Goal: Information Seeking & Learning: Learn about a topic

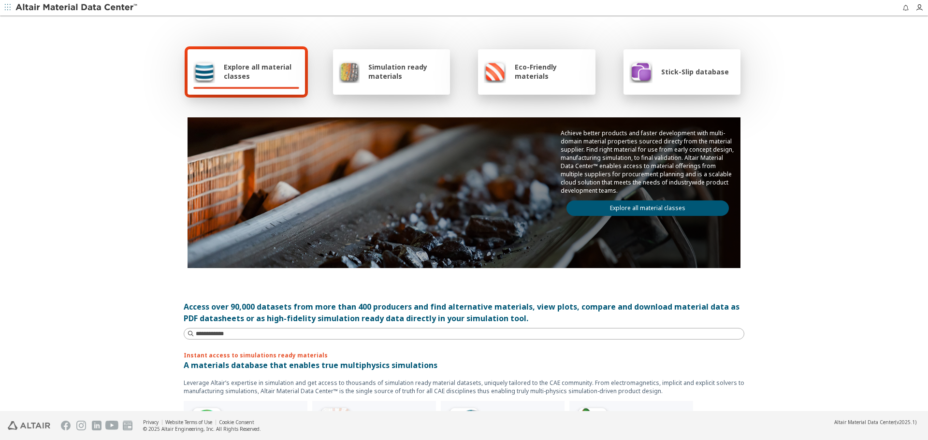
click at [681, 212] on link "Explore all material classes" at bounding box center [648, 208] width 162 height 15
drag, startPoint x: 680, startPoint y: 159, endPoint x: 595, endPoint y: 169, distance: 85.6
click at [595, 169] on p "Achieve better products and faster development with multi-domain material prope…" at bounding box center [648, 162] width 174 height 66
copy p "Altair Material Data Center™"
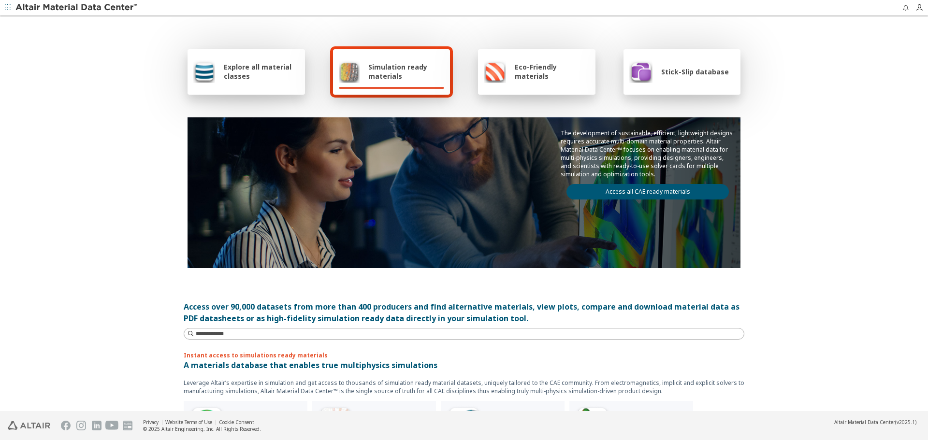
click at [224, 75] on span "Explore all material classes" at bounding box center [261, 71] width 75 height 18
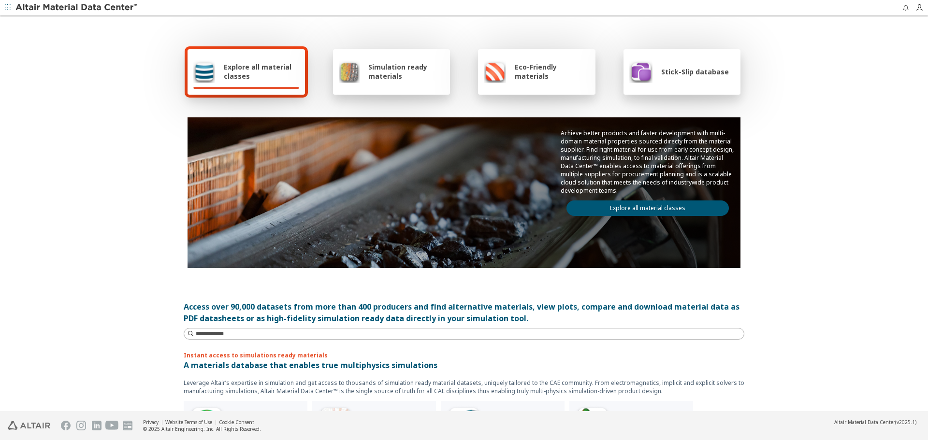
click at [675, 205] on link "Explore all material classes" at bounding box center [648, 208] width 162 height 15
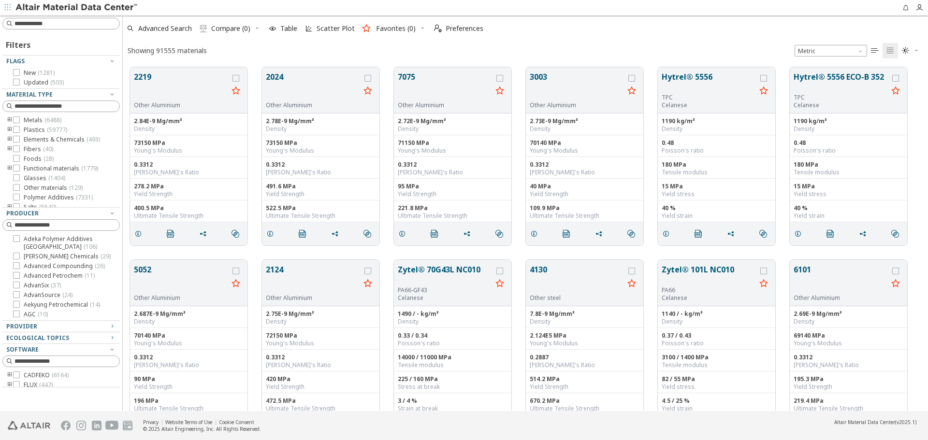
scroll to position [19, 0]
drag, startPoint x: 108, startPoint y: 386, endPoint x: 104, endPoint y: 413, distance: 27.9
click at [104, 413] on div "Filters Flags New ( 1281 ) Updated ( 503 ) Material Type Metals ( 6488 ) Plasti…" at bounding box center [464, 227] width 928 height 425
click at [63, 370] on span "( 709 )" at bounding box center [68, 366] width 14 height 8
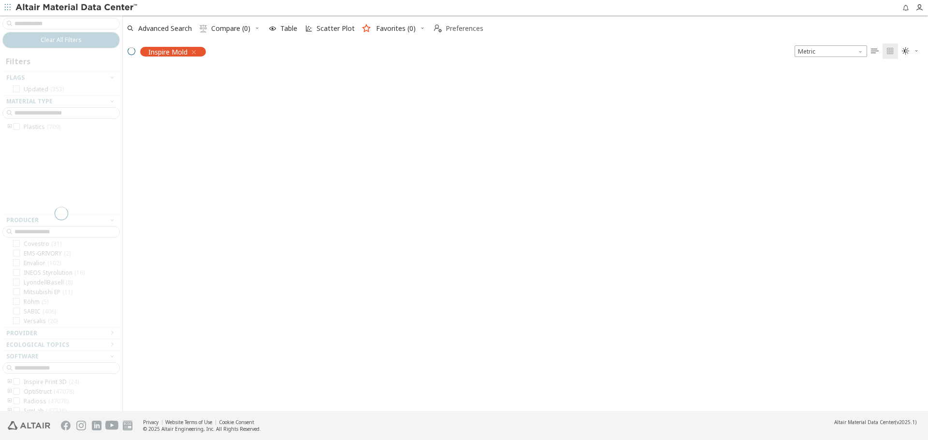
scroll to position [31, 0]
click at [444, 26] on span "Preferences" at bounding box center [465, 28] width 42 height 7
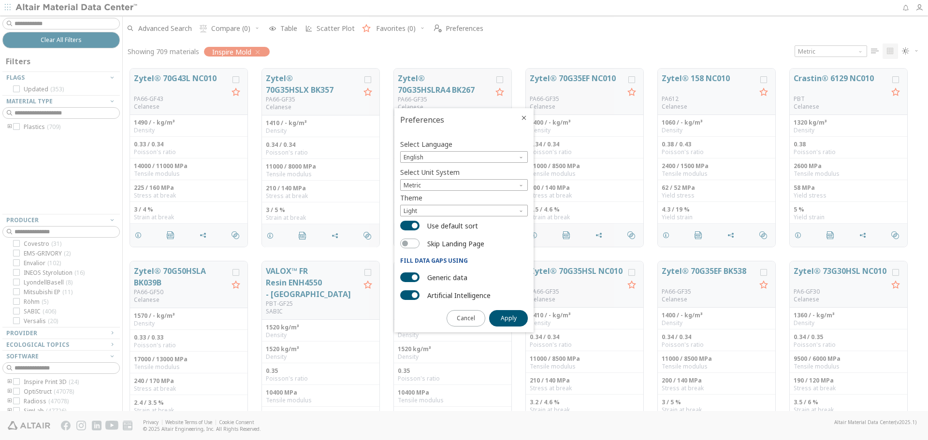
click at [524, 118] on icon "Close" at bounding box center [524, 118] width 8 height 8
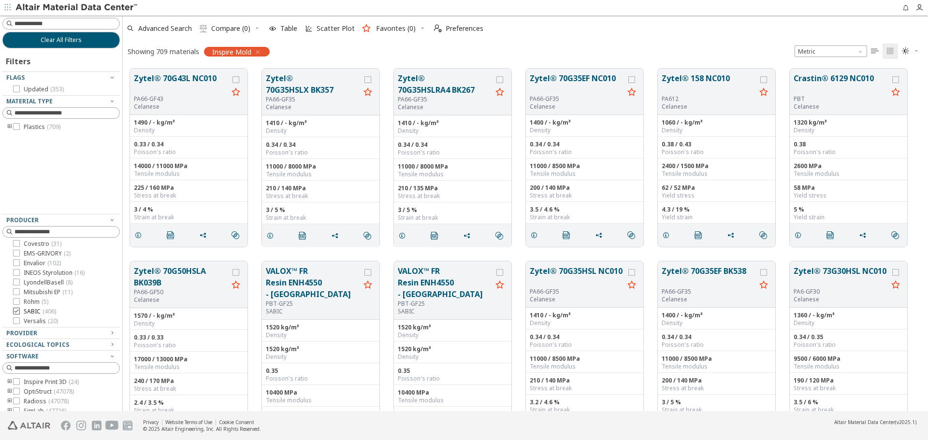
click at [37, 314] on span "SABIC ( 406 )" at bounding box center [40, 312] width 32 height 8
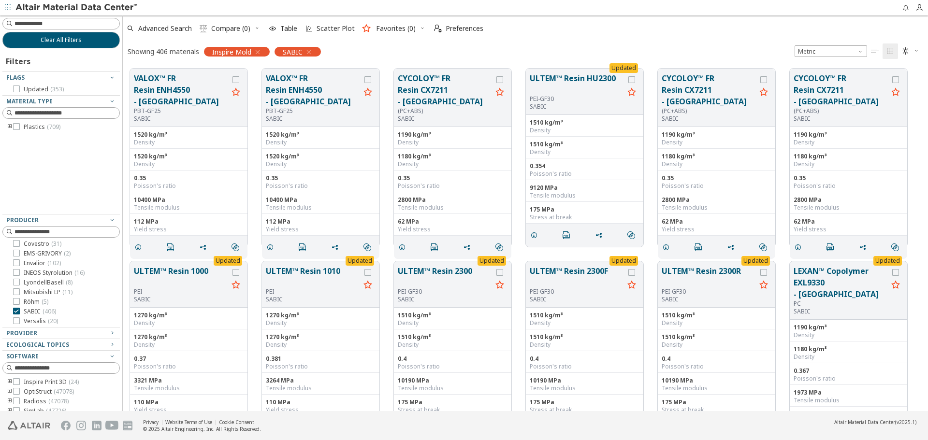
scroll to position [39, 0]
click at [90, 335] on div "Provider" at bounding box center [57, 334] width 102 height 8
click at [172, 87] on button "VALOX™ FR Resin ENH4550 - Asia" at bounding box center [181, 90] width 94 height 35
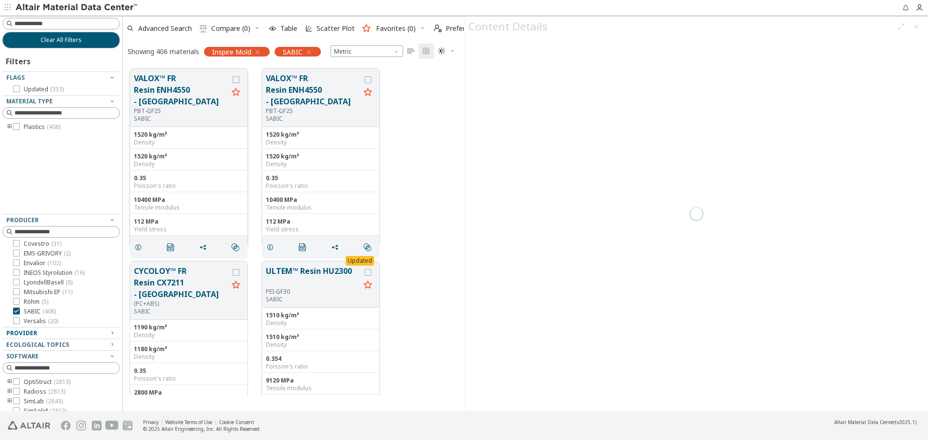
scroll to position [327, 334]
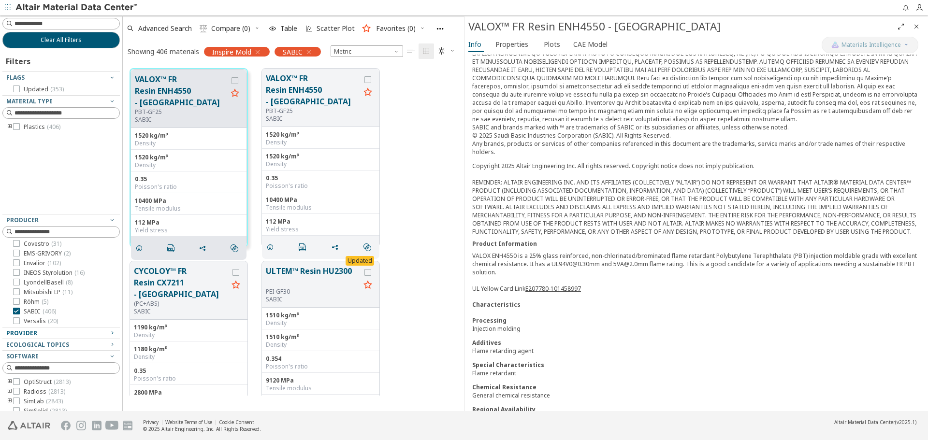
scroll to position [223, 0]
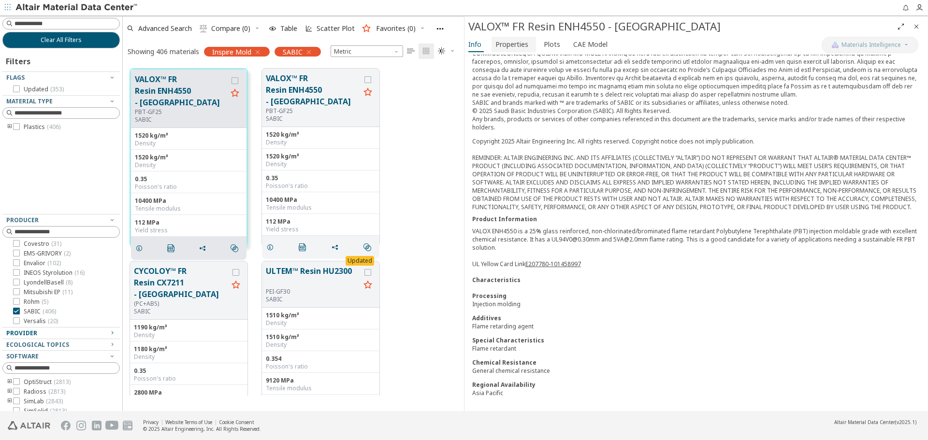
click at [514, 43] on span "Properties" at bounding box center [512, 44] width 33 height 15
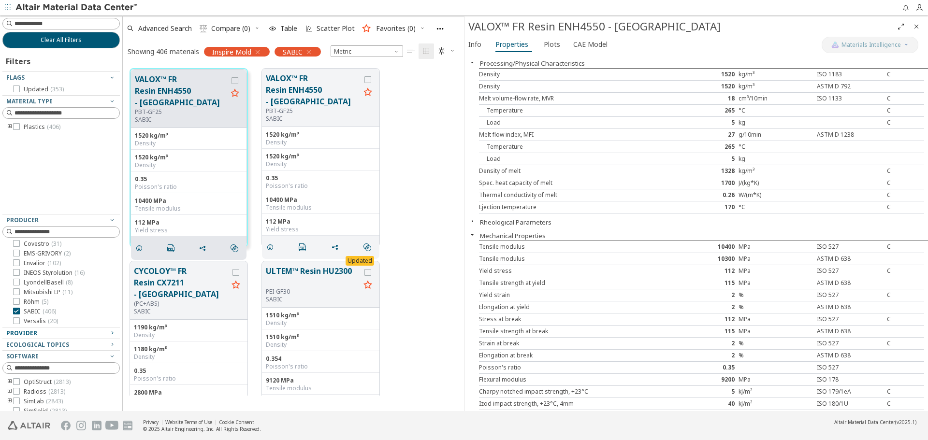
click at [542, 225] on button "Rheological Parameters" at bounding box center [516, 222] width 72 height 9
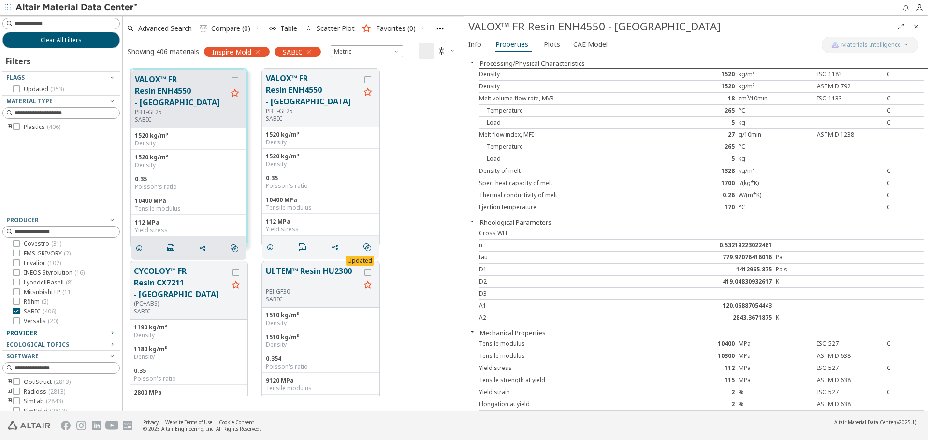
click at [542, 225] on button "Rheological Parameters" at bounding box center [516, 222] width 72 height 9
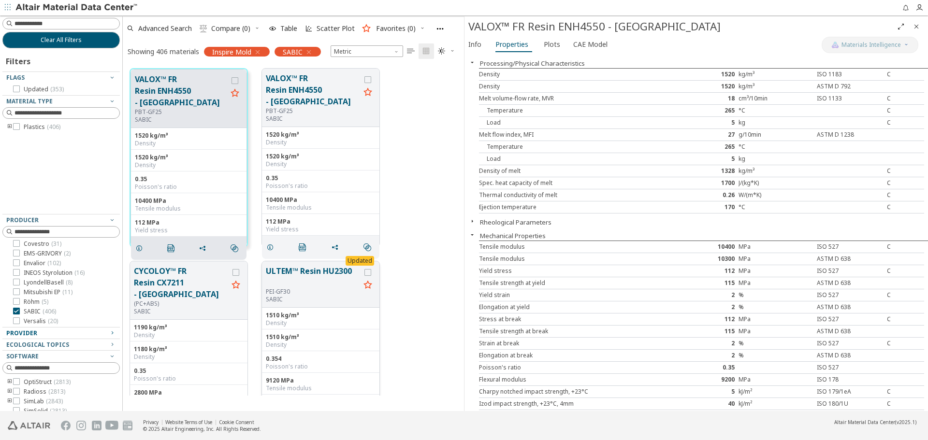
click at [286, 280] on div "ULTEM™ Resin HU2300 PEI-GF30 SABIC" at bounding box center [320, 285] width 117 height 46
click at [284, 286] on button "ULTEM™ Resin HU2300" at bounding box center [313, 276] width 94 height 23
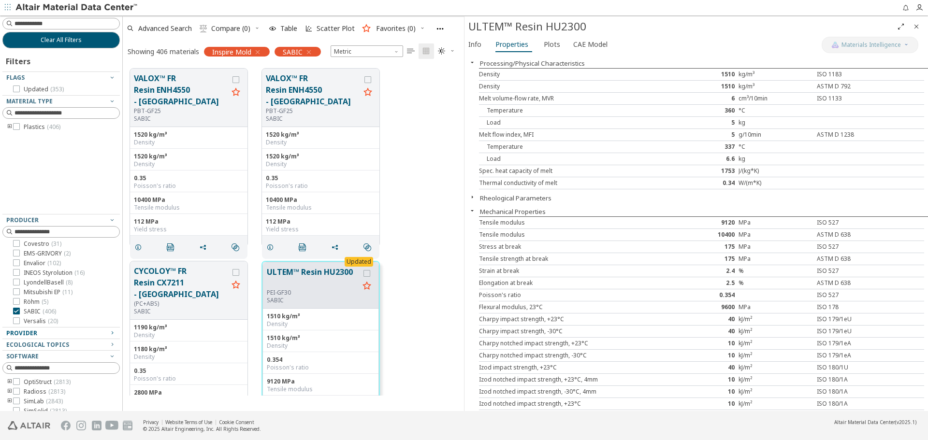
click at [538, 195] on button "Rheological Parameters" at bounding box center [516, 198] width 72 height 9
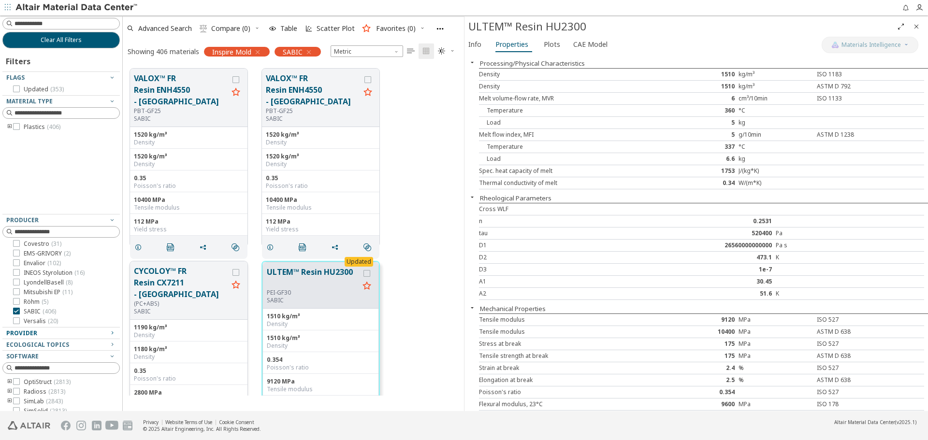
click at [175, 289] on button "CYCOLOY™ FR Resin CX7211 - Europe" at bounding box center [181, 282] width 94 height 35
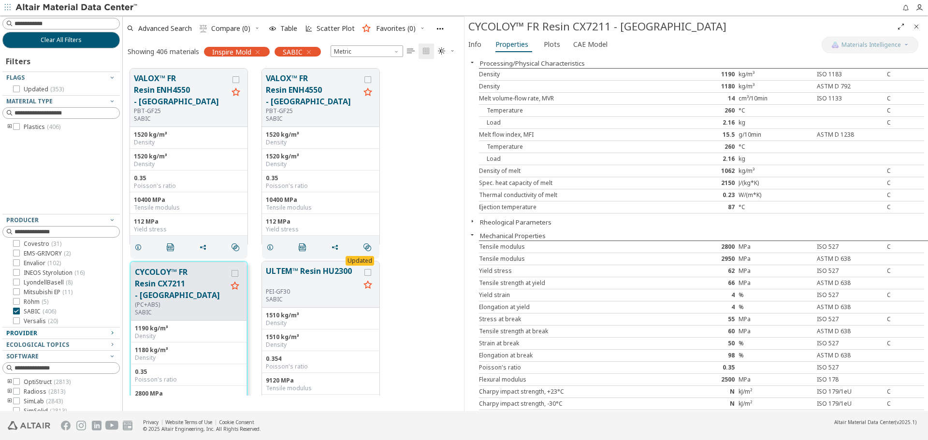
click at [503, 222] on button "Rheological Parameters" at bounding box center [516, 222] width 72 height 9
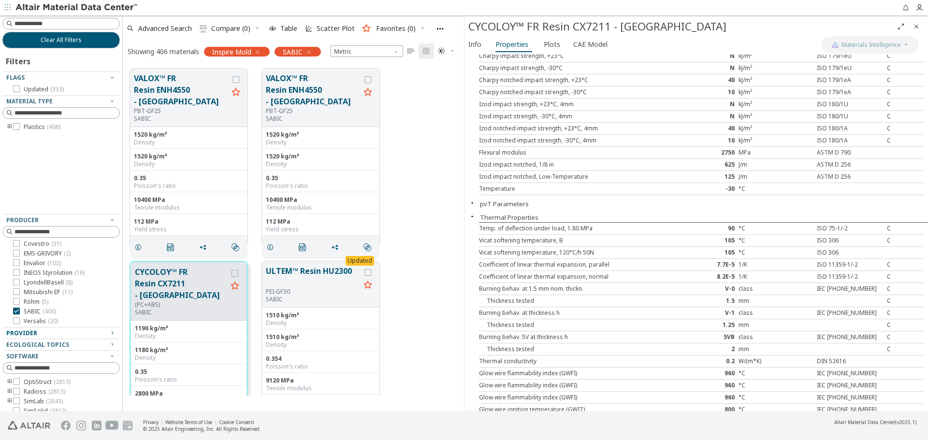
scroll to position [435, 0]
click at [503, 201] on button "pvT Parameters" at bounding box center [504, 202] width 49 height 9
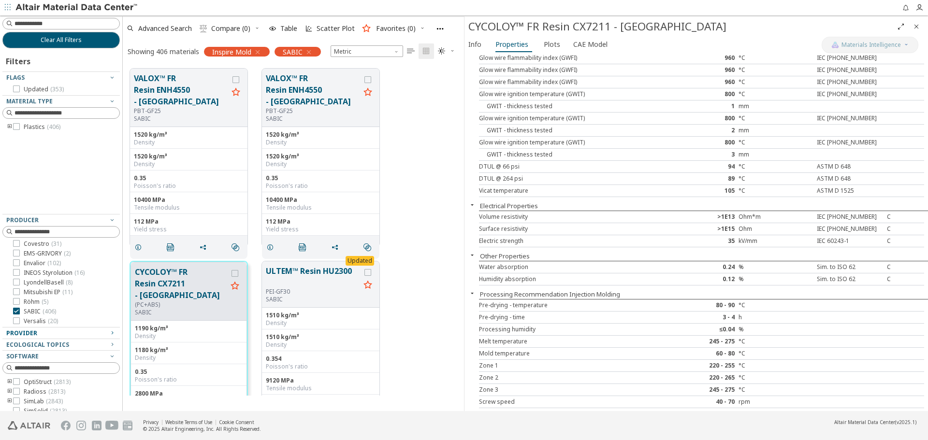
scroll to position [941, 0]
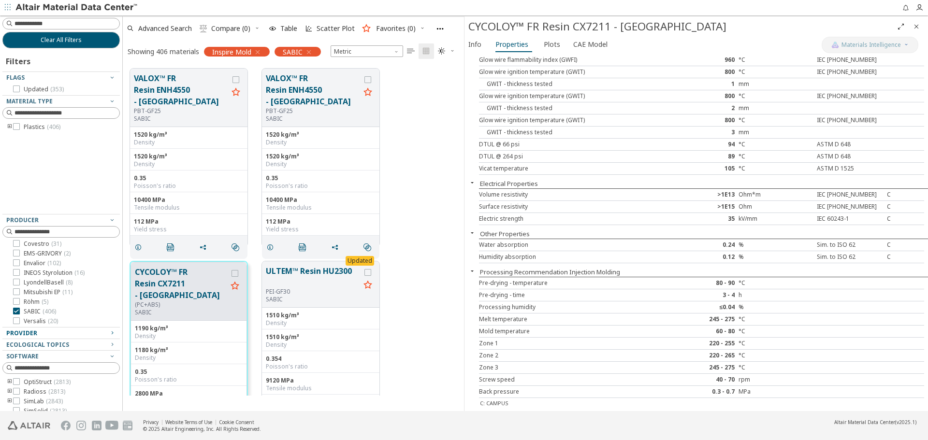
drag, startPoint x: 481, startPoint y: 273, endPoint x: 593, endPoint y: 272, distance: 112.7
click at [573, 273] on button "Processing Recommendation Injection Molding" at bounding box center [550, 272] width 140 height 9
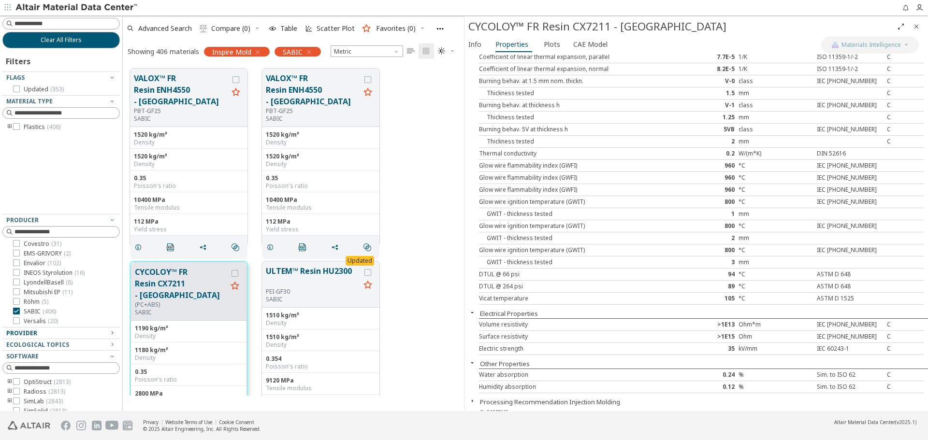
scroll to position [820, 0]
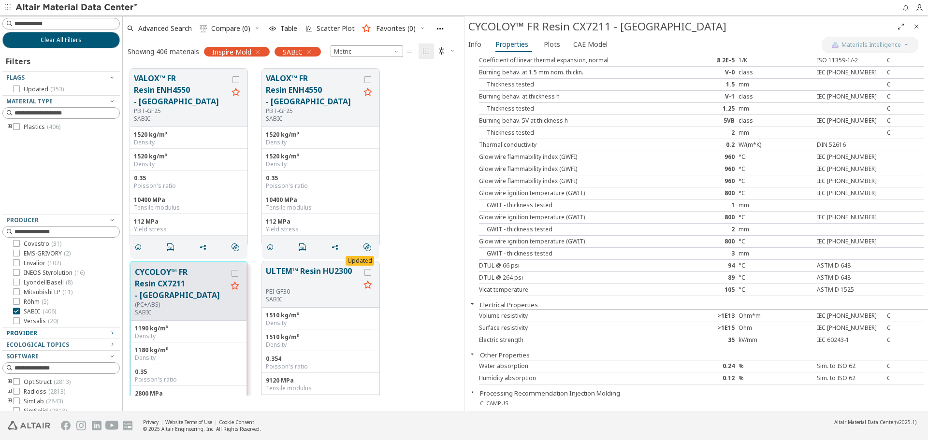
click at [539, 393] on button "Processing Recommendation Injection Molding" at bounding box center [550, 393] width 140 height 9
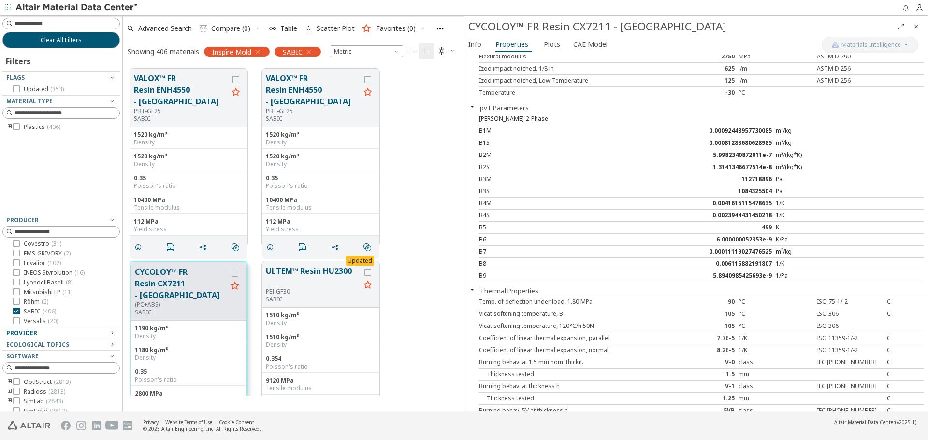
scroll to position [506, 0]
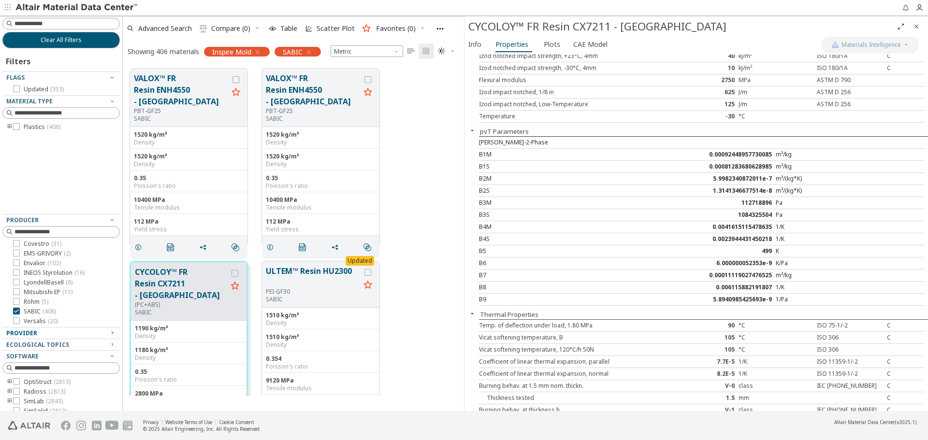
click at [917, 28] on icon "Close" at bounding box center [917, 27] width 8 height 8
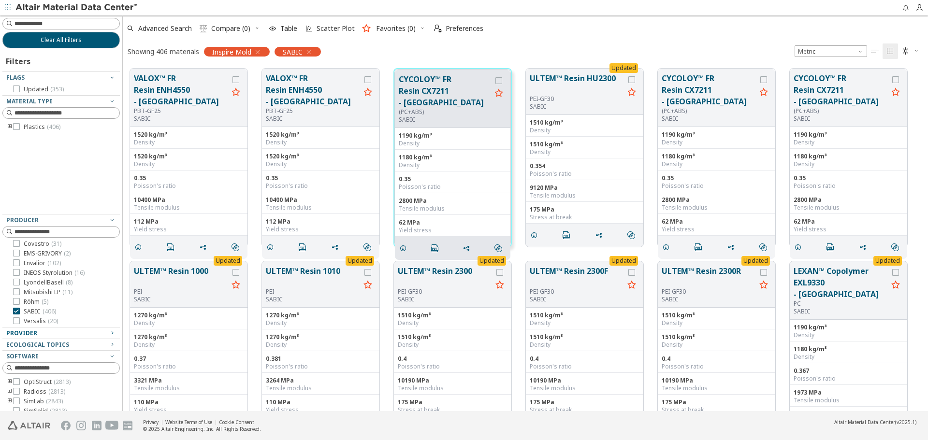
click at [7, 127] on icon "toogle group" at bounding box center [9, 127] width 7 height 8
click at [22, 136] on icon "toogle group" at bounding box center [24, 137] width 7 height 8
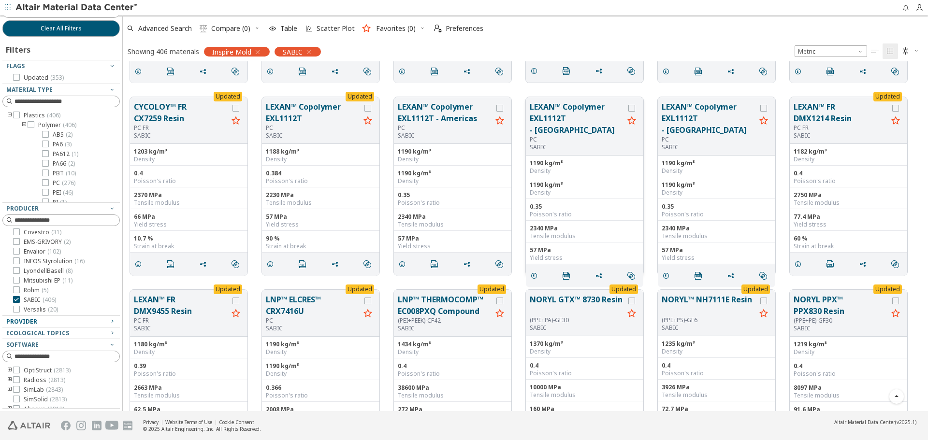
scroll to position [1451, 0]
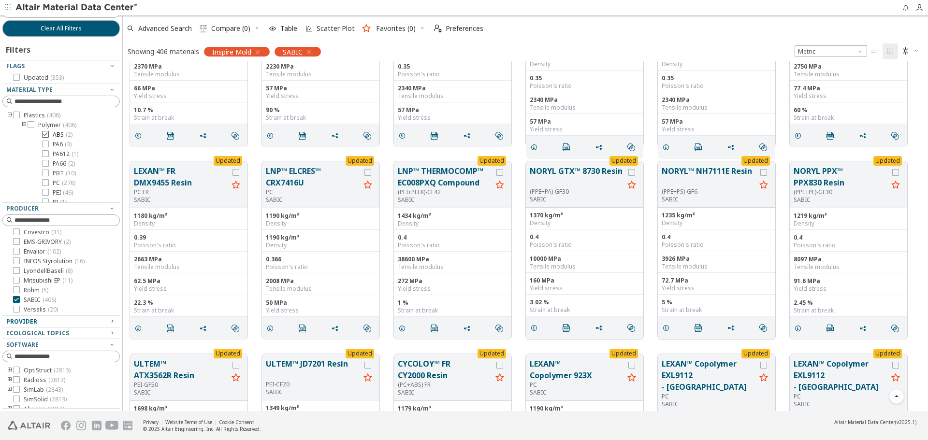
click at [66, 135] on span "( 2 )" at bounding box center [69, 135] width 7 height 8
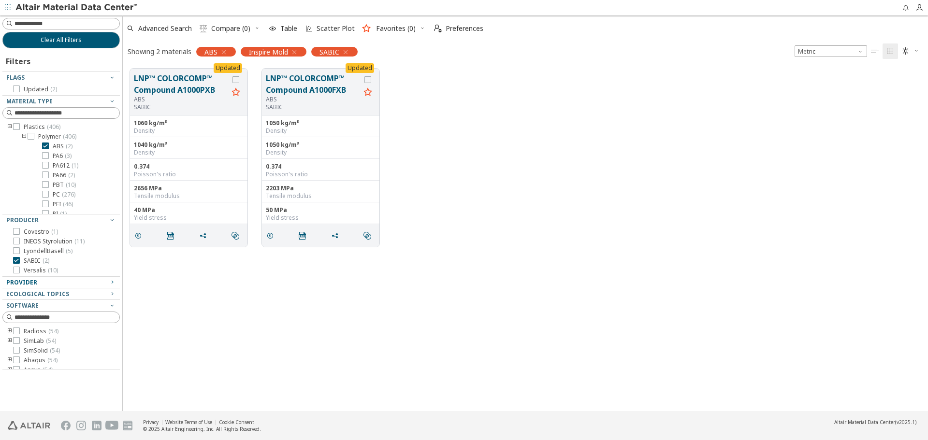
scroll to position [21, 0]
click at [224, 54] on icon "button" at bounding box center [224, 52] width 8 height 8
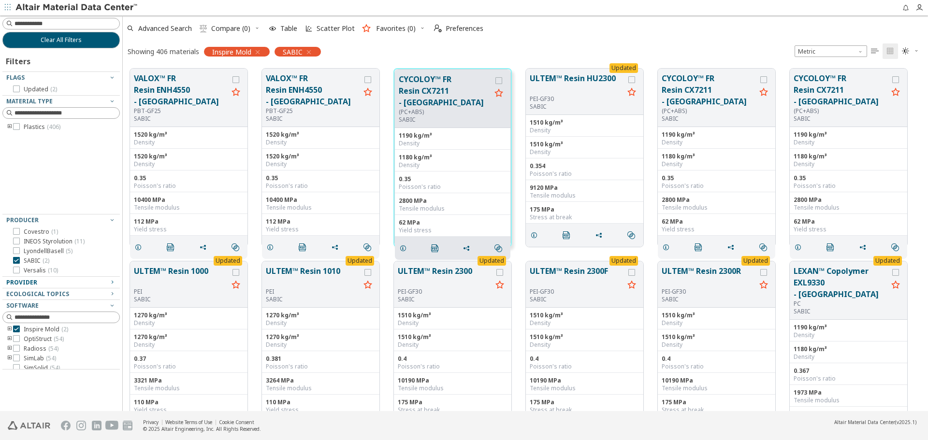
scroll to position [39, 0]
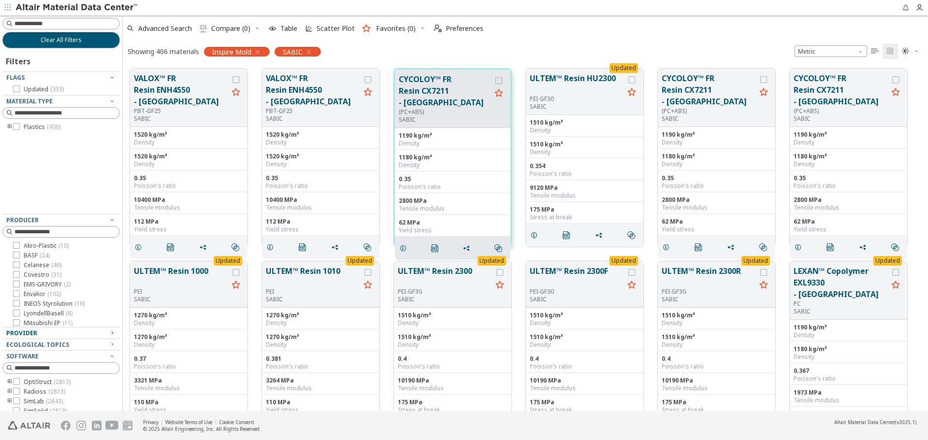
click at [9, 126] on icon "toogle group" at bounding box center [9, 127] width 7 height 8
click at [23, 135] on icon "toogle group" at bounding box center [24, 137] width 7 height 8
click at [62, 155] on span "PA6 ( 3 )" at bounding box center [62, 156] width 19 height 8
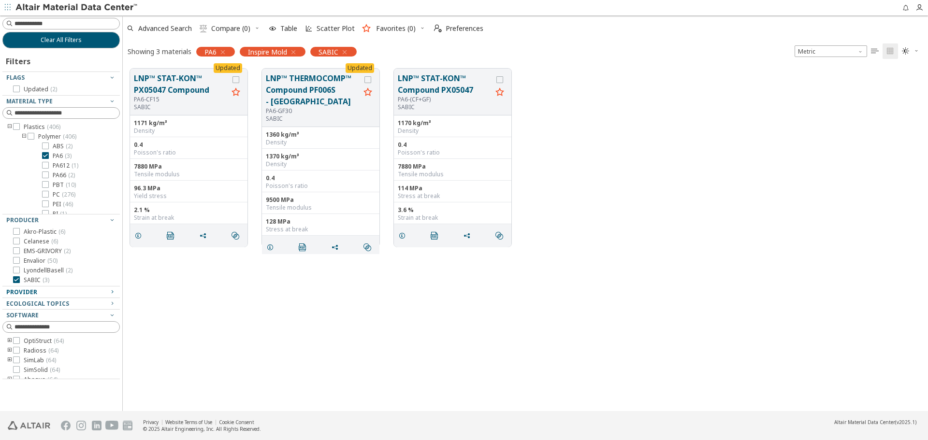
scroll to position [31, 0]
click at [340, 272] on div "Updated LNP™ STAT-KON™ PX05047 Compound PA6-CF15 SABIC 1171 kg/m³ Density 0.4 P…" at bounding box center [526, 236] width 806 height 350
click at [223, 51] on icon "button" at bounding box center [223, 52] width 8 height 8
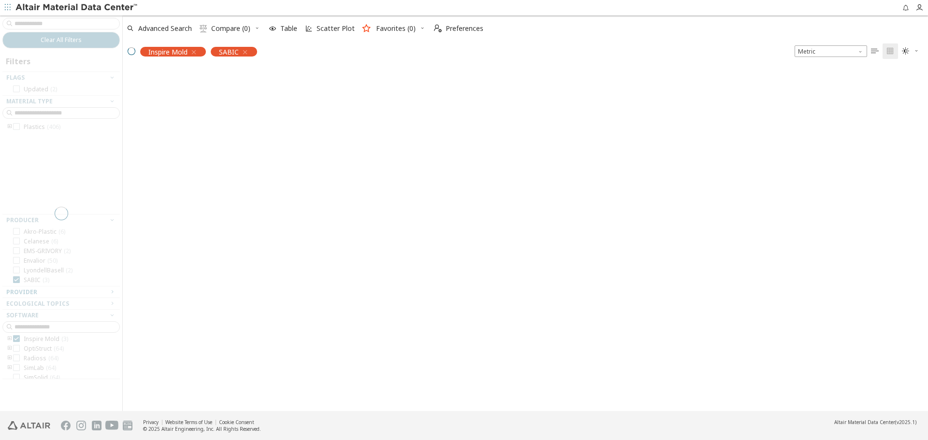
scroll to position [39, 0]
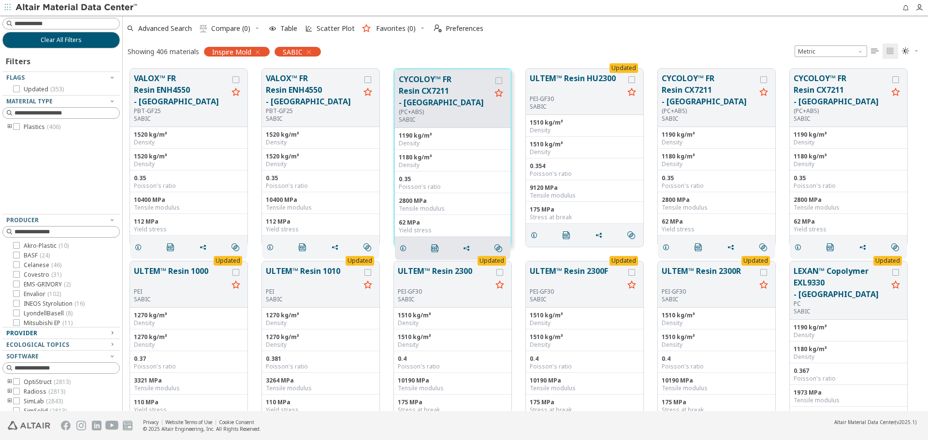
click at [9, 126] on icon "toogle group" at bounding box center [9, 127] width 7 height 8
click at [22, 136] on icon "toogle group" at bounding box center [24, 137] width 7 height 8
click at [61, 157] on span "PA6 ( 3 )" at bounding box center [62, 156] width 19 height 8
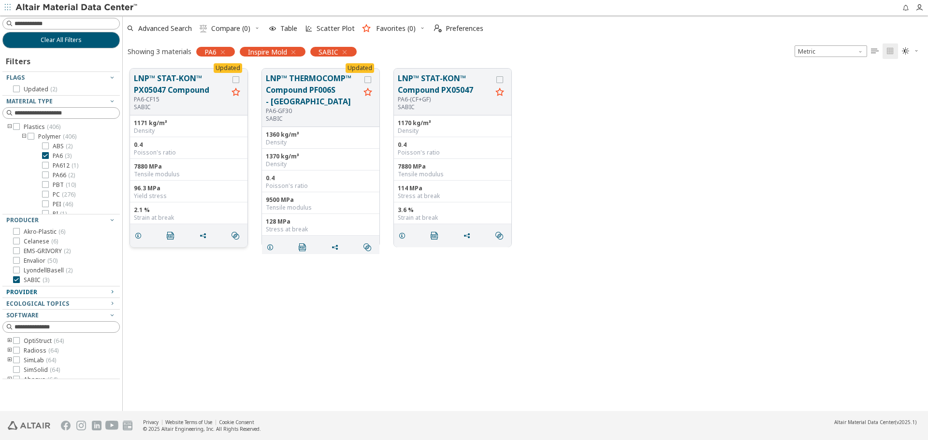
scroll to position [31, 0]
click at [222, 55] on icon "button" at bounding box center [223, 52] width 8 height 8
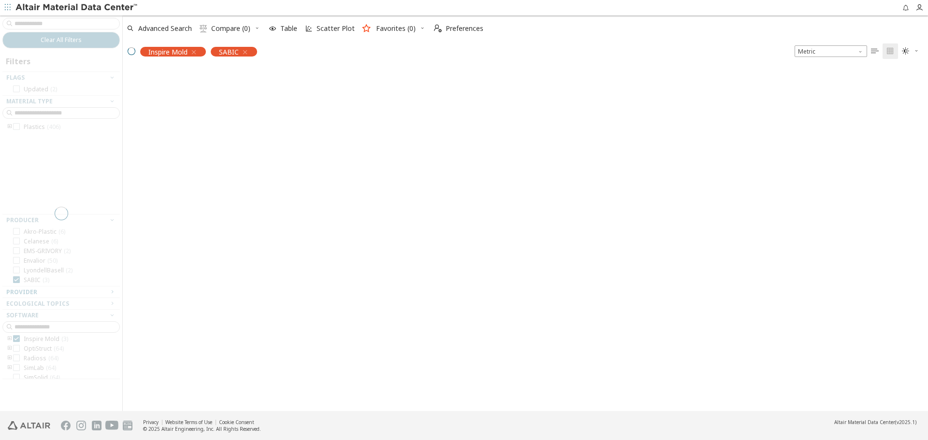
scroll to position [39, 0]
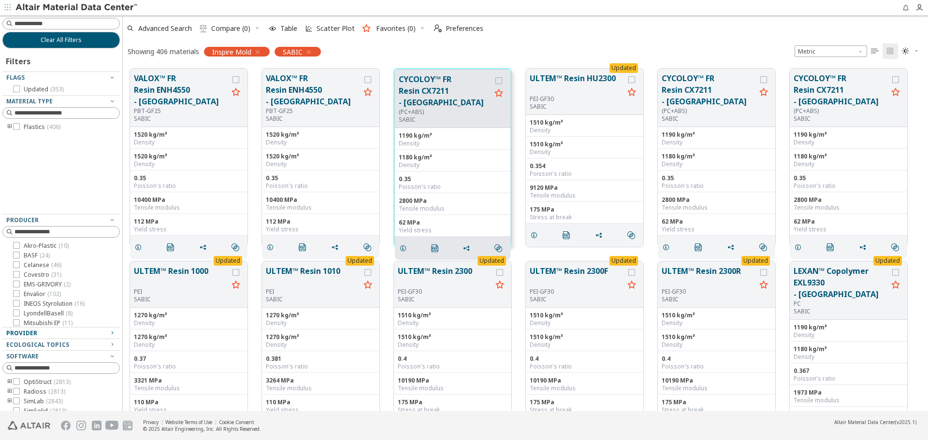
click at [10, 128] on icon "toogle group" at bounding box center [9, 127] width 7 height 8
click at [22, 137] on icon "toogle group" at bounding box center [24, 137] width 7 height 8
click at [70, 185] on span "( 10 )" at bounding box center [71, 185] width 10 height 8
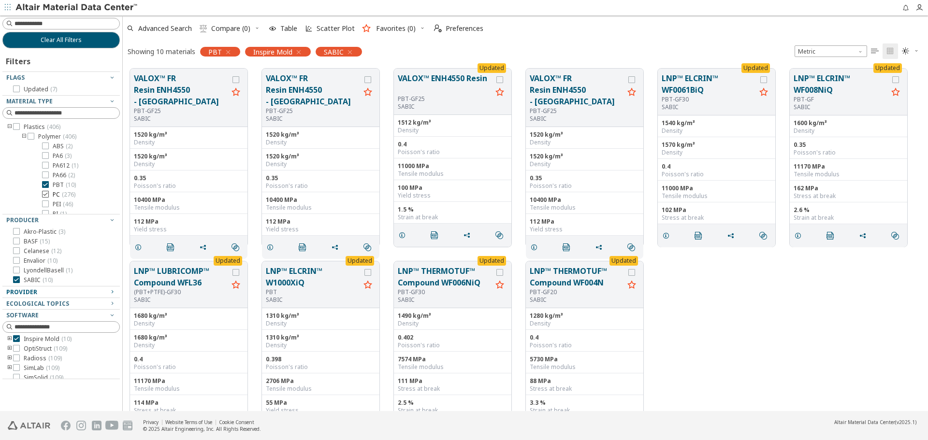
click at [68, 195] on span "( 276 )" at bounding box center [69, 195] width 14 height 8
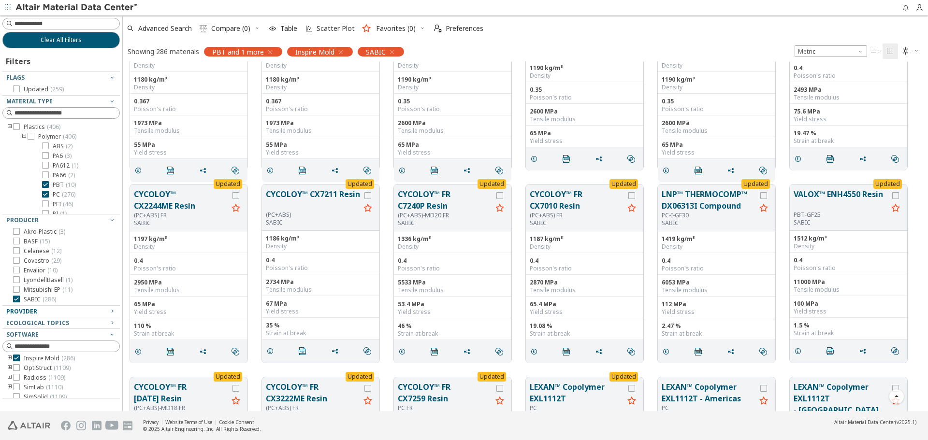
scroll to position [290, 0]
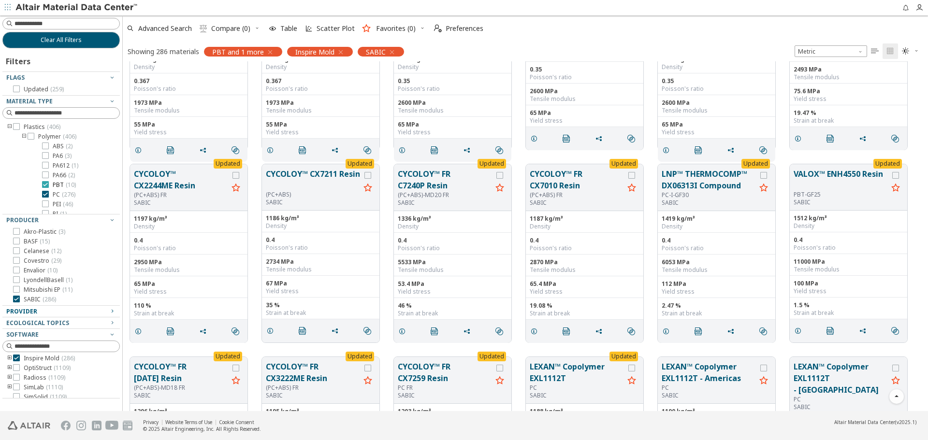
click at [70, 187] on span "( 10 )" at bounding box center [71, 185] width 10 height 8
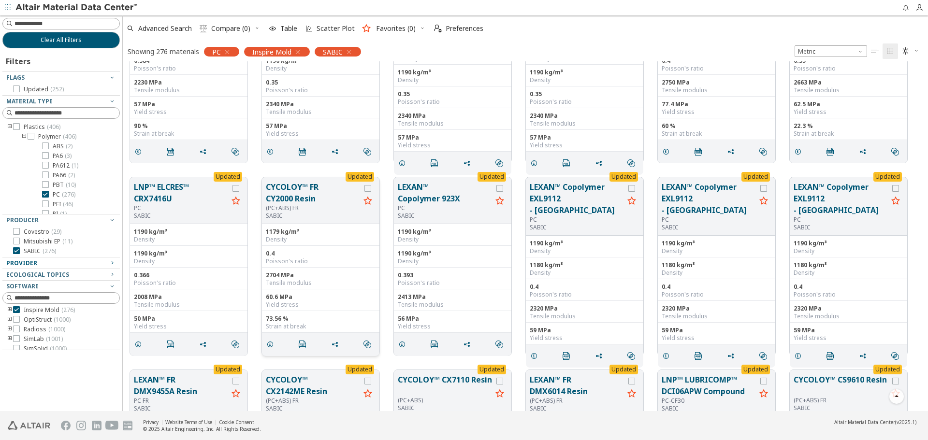
scroll to position [615, 0]
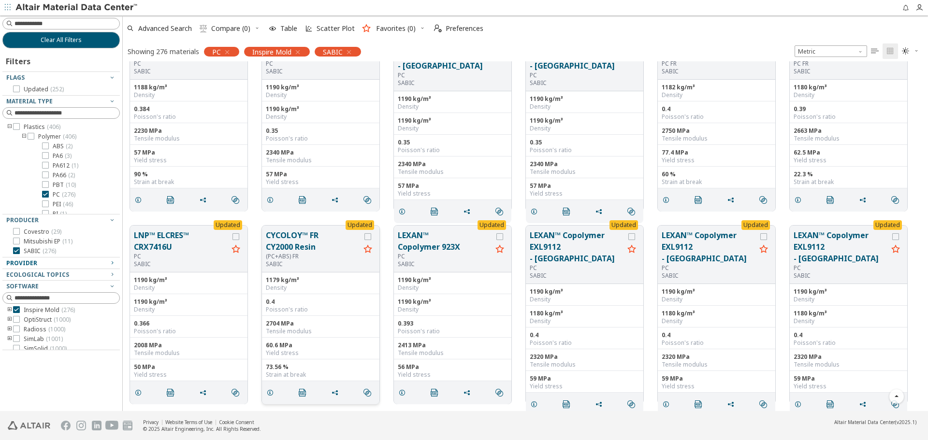
click at [281, 239] on button "CYCOLOY™ FR CY2000 Resin" at bounding box center [313, 241] width 94 height 23
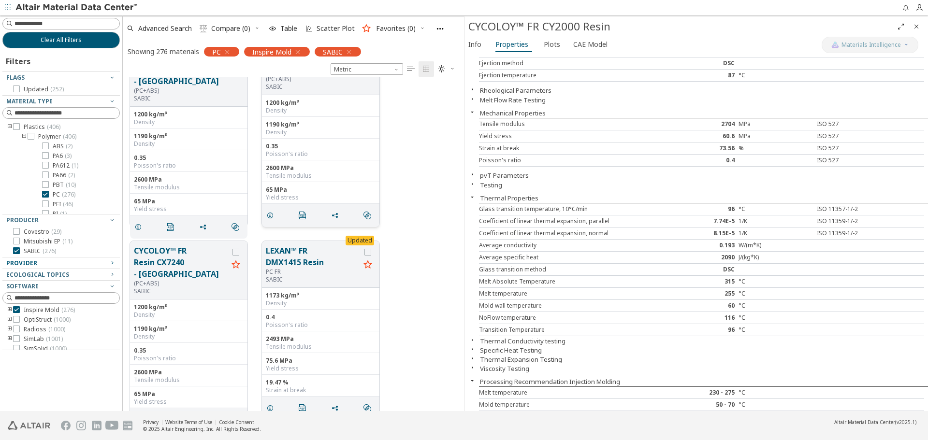
scroll to position [84, 0]
click at [514, 176] on button "pvT Parameters" at bounding box center [504, 175] width 49 height 9
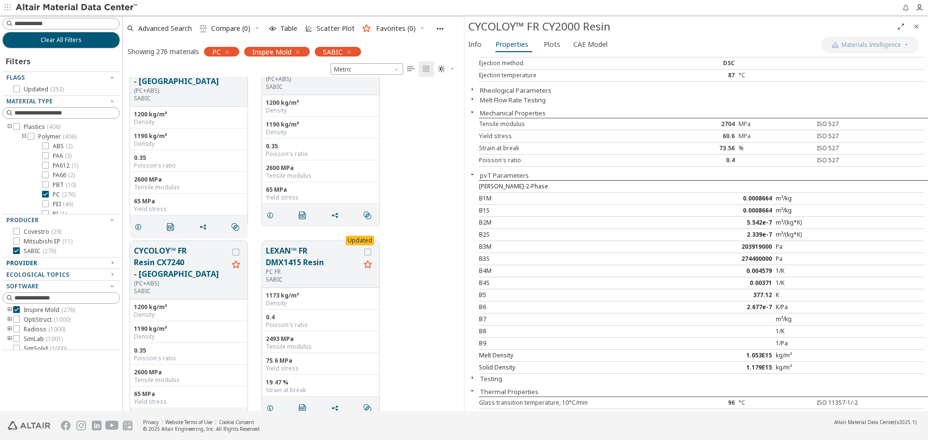
click at [542, 91] on button "Rheological Parameters" at bounding box center [516, 90] width 72 height 9
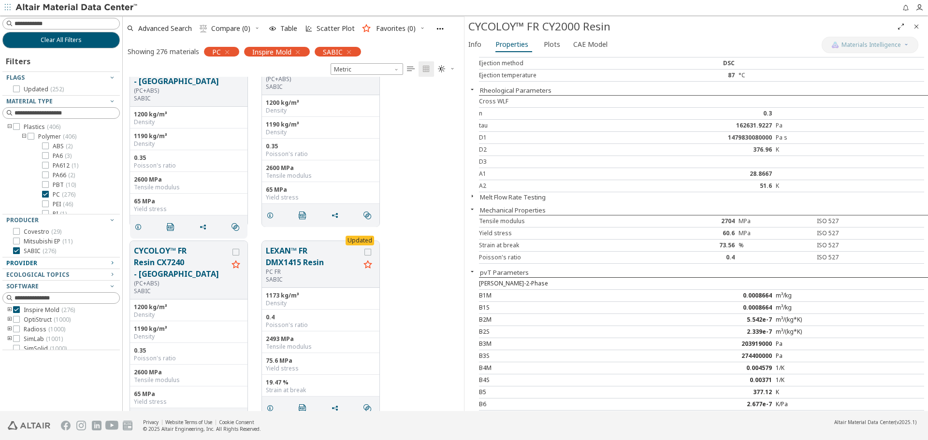
click at [542, 91] on button "Rheological Parameters" at bounding box center [516, 90] width 72 height 9
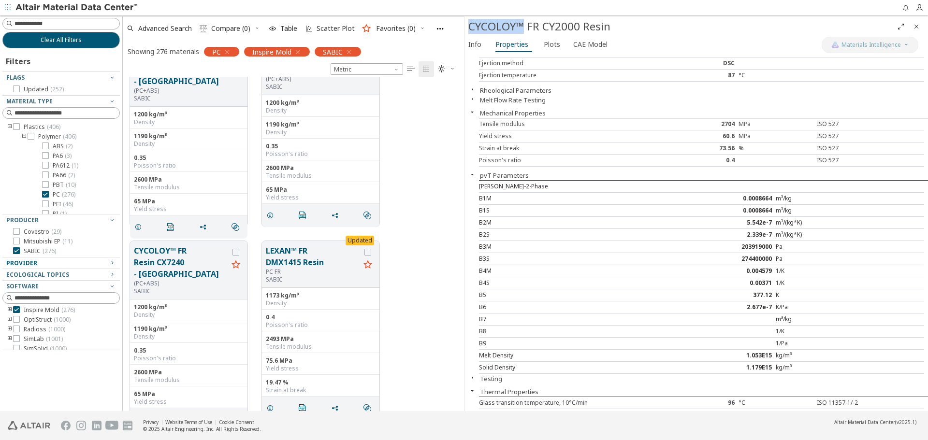
drag, startPoint x: 470, startPoint y: 28, endPoint x: 525, endPoint y: 29, distance: 54.6
click at [525, 29] on div "CYCOLOY™ FR CY2000 Resin" at bounding box center [681, 26] width 425 height 15
copy div "CYCOLOY™"
click at [918, 29] on icon "Close" at bounding box center [917, 27] width 8 height 8
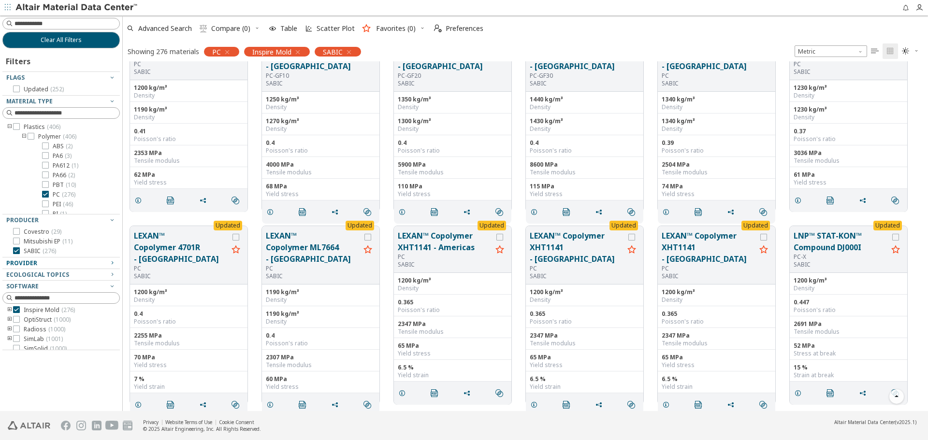
scroll to position [8524, 0]
click at [228, 53] on icon "button" at bounding box center [227, 52] width 8 height 8
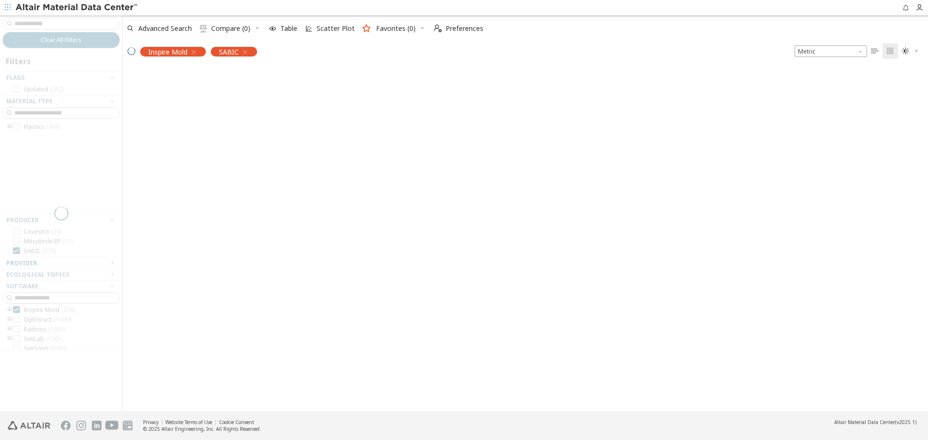
scroll to position [39, 0]
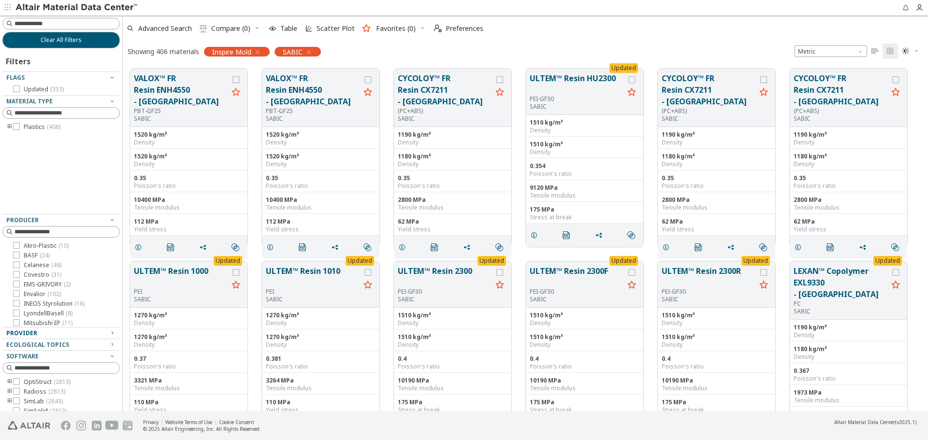
click at [9, 127] on icon "toogle group" at bounding box center [9, 127] width 7 height 8
click at [24, 135] on icon "toogle group" at bounding box center [24, 137] width 7 height 8
click at [69, 204] on span "( 46 )" at bounding box center [68, 204] width 10 height 8
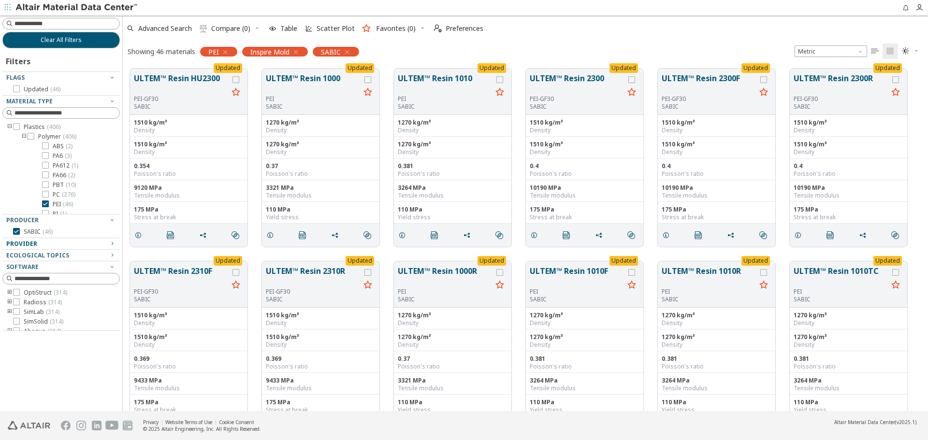
scroll to position [31, 0]
click at [145, 81] on button "ULTEM™ Resin HU2300" at bounding box center [181, 84] width 94 height 23
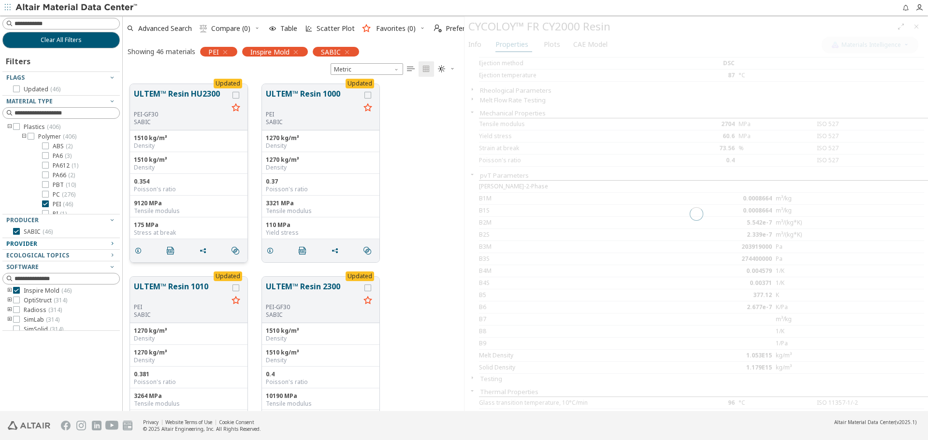
scroll to position [327, 334]
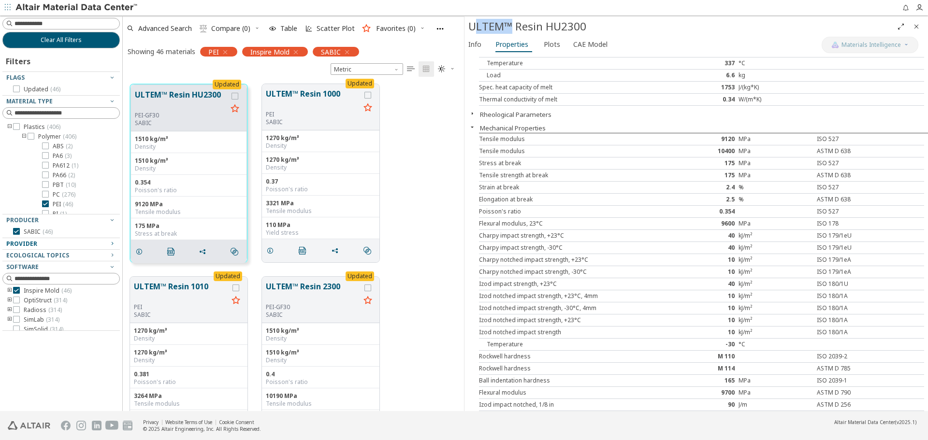
drag, startPoint x: 473, startPoint y: 28, endPoint x: 509, endPoint y: 28, distance: 35.8
click at [509, 28] on div "ULTEM™ Resin HU2300" at bounding box center [681, 26] width 425 height 15
click at [507, 120] on div "Processing/Physical Characteristics Density 1510 kg/m³ ISO 1183 Density 1510 kg…" at bounding box center [697, 149] width 464 height 357
click at [511, 117] on button "Rheological Parameters" at bounding box center [516, 114] width 72 height 9
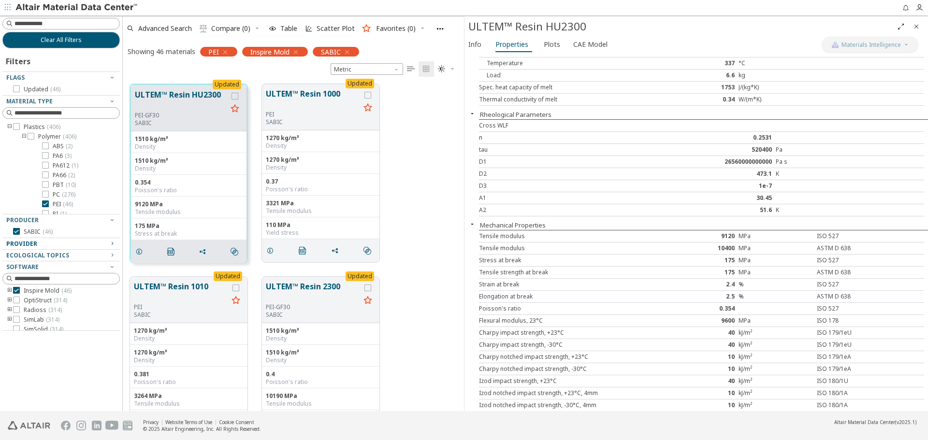
click at [511, 117] on button "Rheological Parameters" at bounding box center [516, 114] width 72 height 9
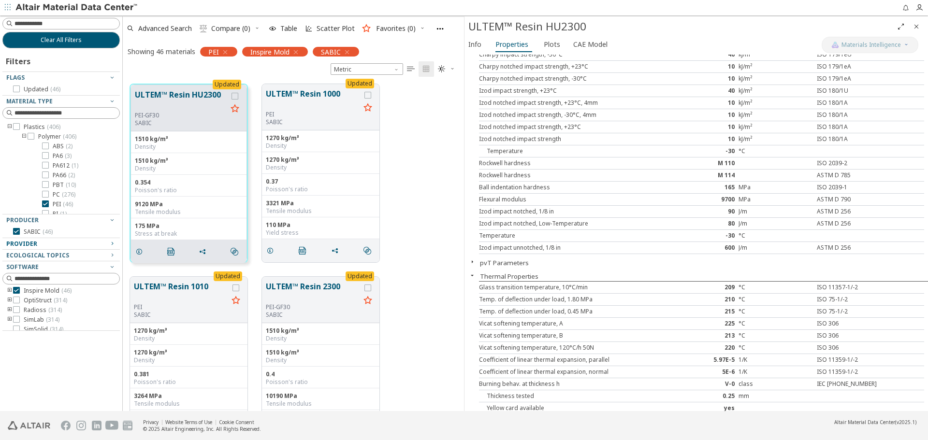
scroll to position [422, 0]
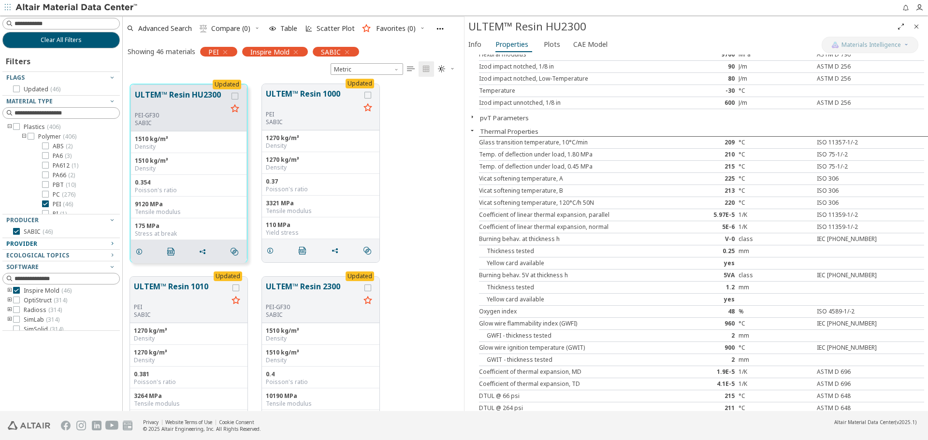
click at [518, 119] on button "pvT Parameters" at bounding box center [504, 118] width 49 height 9
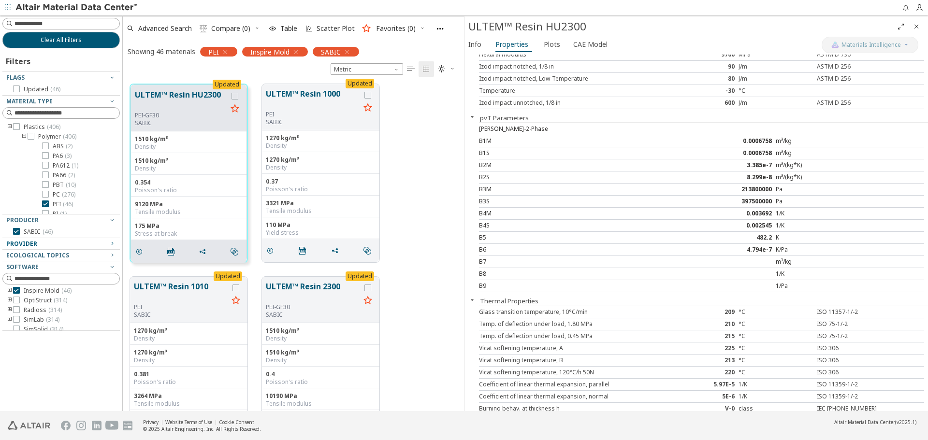
click at [518, 119] on button "pvT Parameters" at bounding box center [504, 118] width 49 height 9
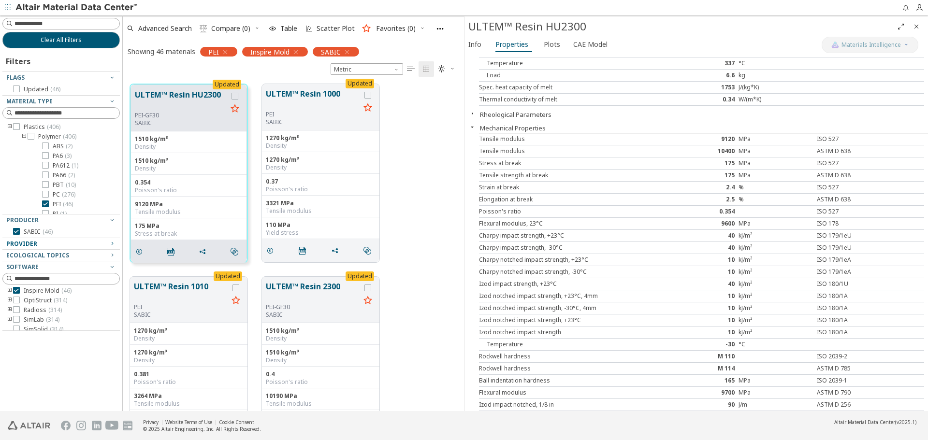
scroll to position [0, 0]
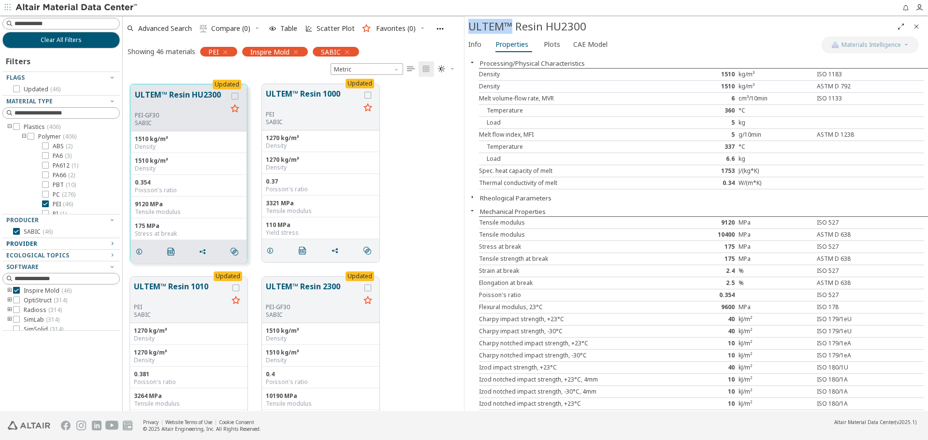
drag, startPoint x: 469, startPoint y: 27, endPoint x: 513, endPoint y: 26, distance: 43.5
click at [513, 26] on div "ULTEM™ Resin HU2300" at bounding box center [681, 26] width 425 height 15
copy div "ULTEM™"
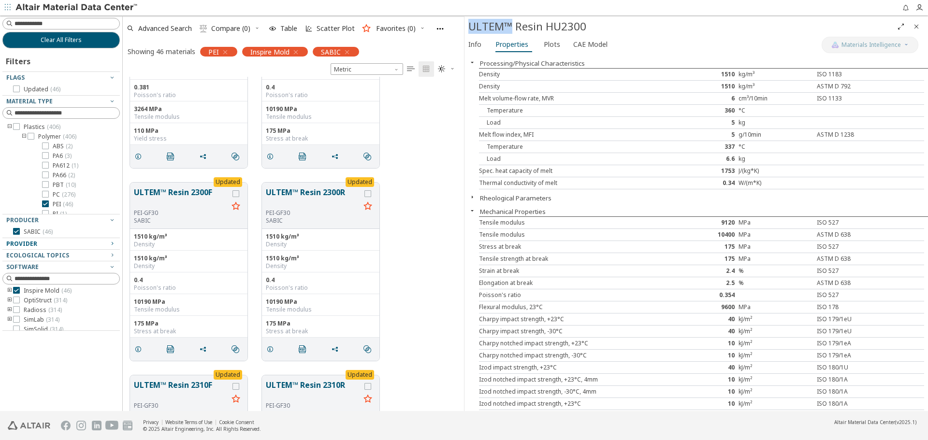
scroll to position [290, 0]
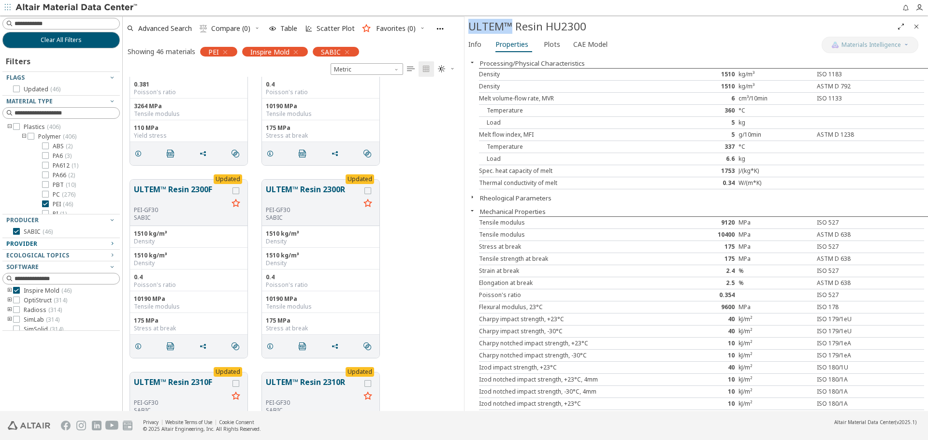
click at [917, 28] on icon "Close" at bounding box center [917, 27] width 8 height 8
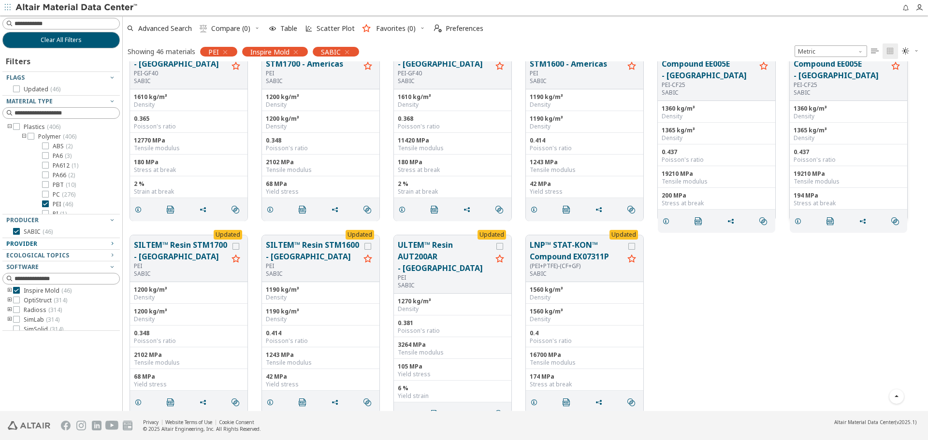
scroll to position [1193, 0]
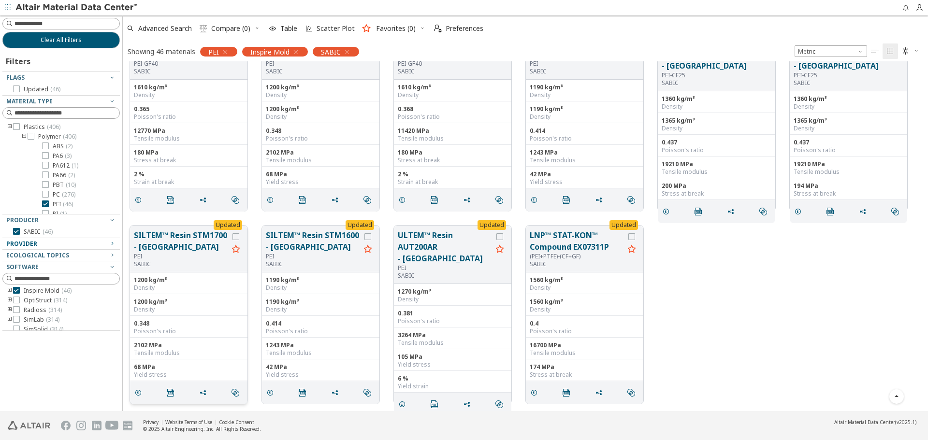
click at [178, 243] on button "SILTEM™ Resin STM1700 - Europe" at bounding box center [181, 241] width 94 height 23
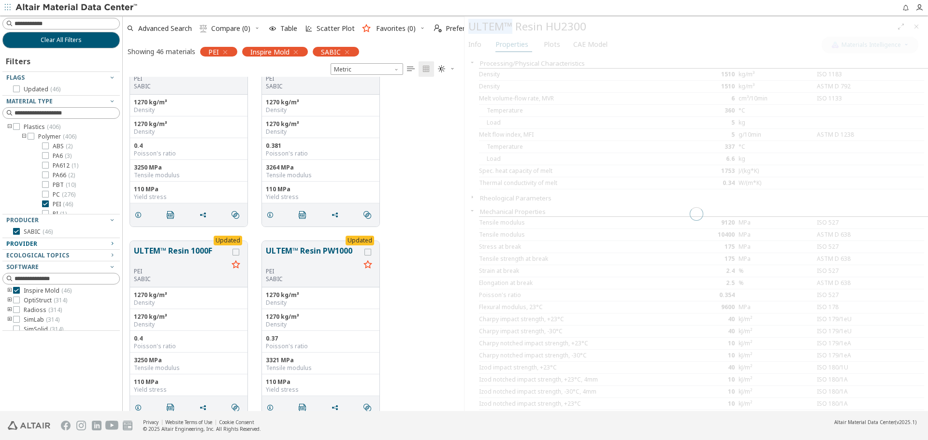
scroll to position [327, 334]
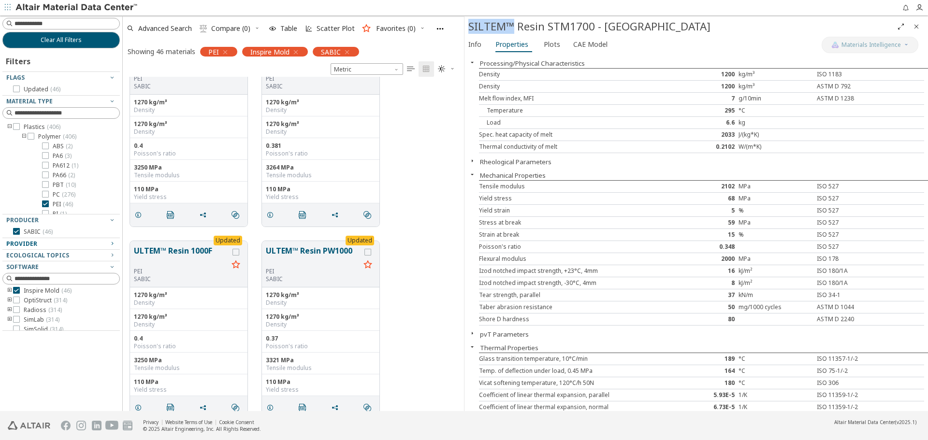
drag, startPoint x: 471, startPoint y: 29, endPoint x: 513, endPoint y: 28, distance: 42.1
click at [513, 28] on div "SILTEM™ Resin STM1700 - Europe" at bounding box center [681, 26] width 425 height 15
copy div "SILTEM™"
click at [520, 332] on button "pvT Parameters" at bounding box center [504, 334] width 49 height 9
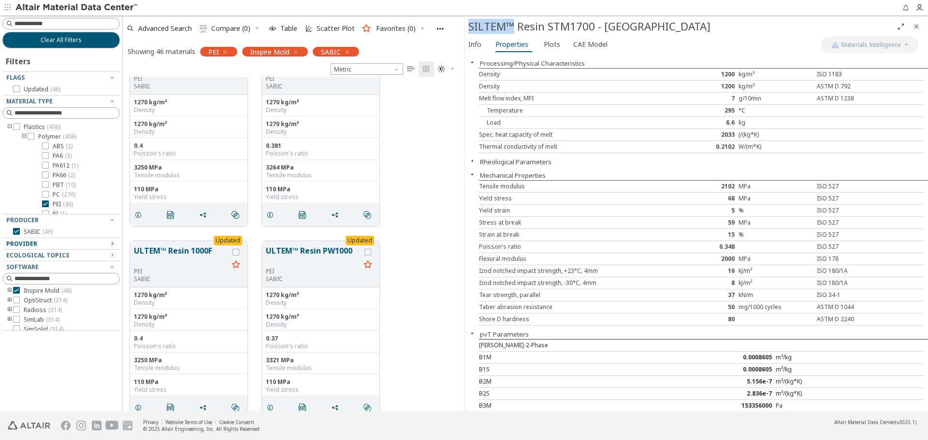
click at [520, 332] on button "pvT Parameters" at bounding box center [504, 334] width 49 height 9
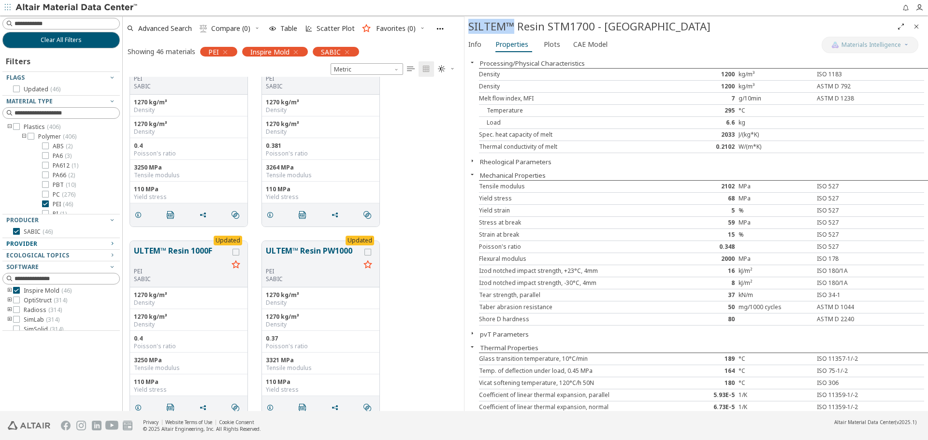
click at [918, 27] on icon "Close" at bounding box center [917, 27] width 8 height 8
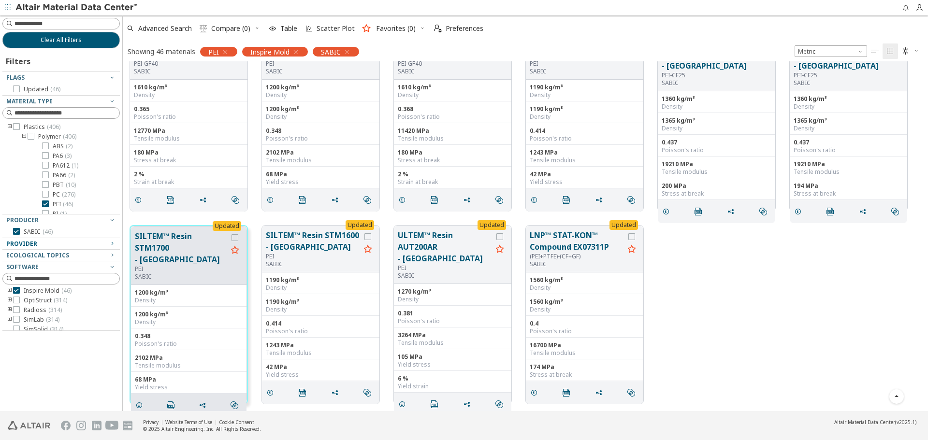
click at [225, 54] on icon "button" at bounding box center [225, 52] width 8 height 8
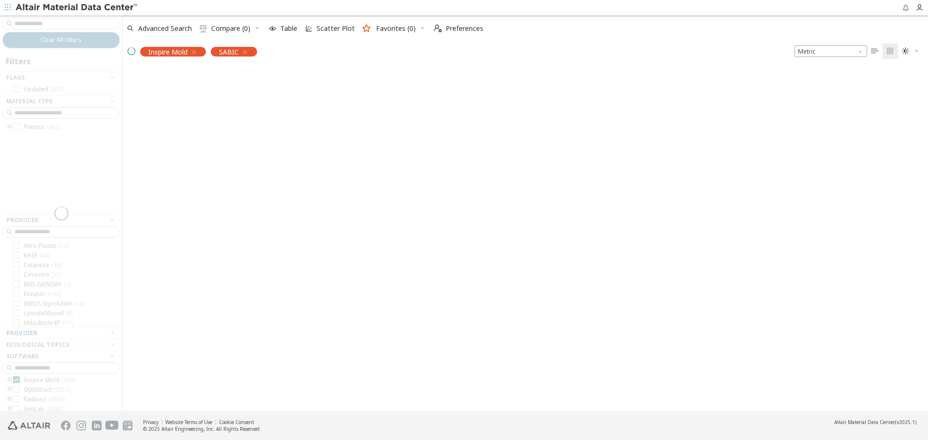
scroll to position [39, 0]
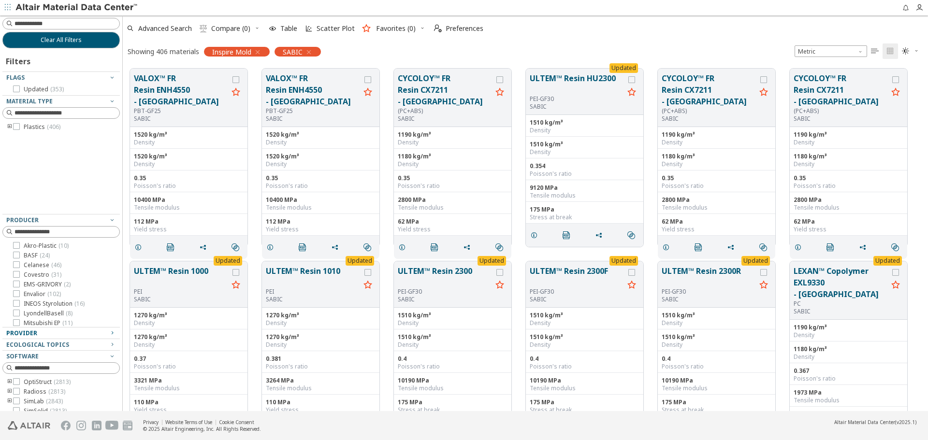
click at [7, 127] on icon "toogle group" at bounding box center [9, 127] width 7 height 8
click at [21, 137] on icon "toogle group" at bounding box center [24, 137] width 7 height 8
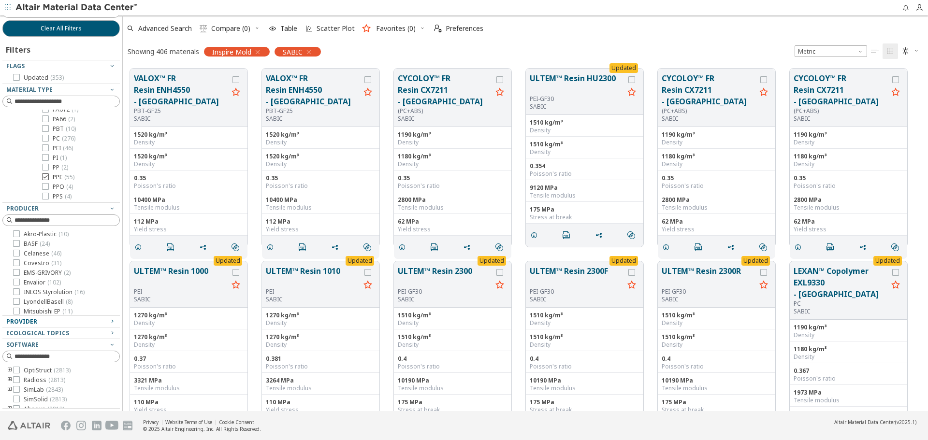
click at [73, 178] on span "( 55 )" at bounding box center [69, 177] width 10 height 8
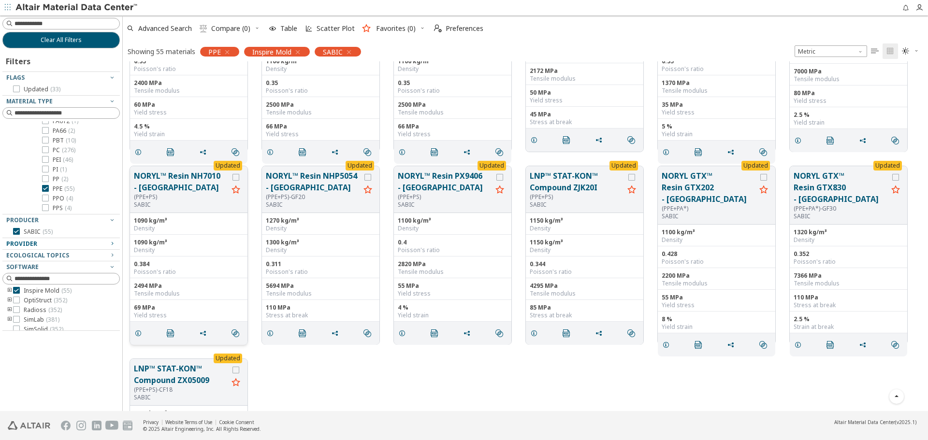
scroll to position [1386, 0]
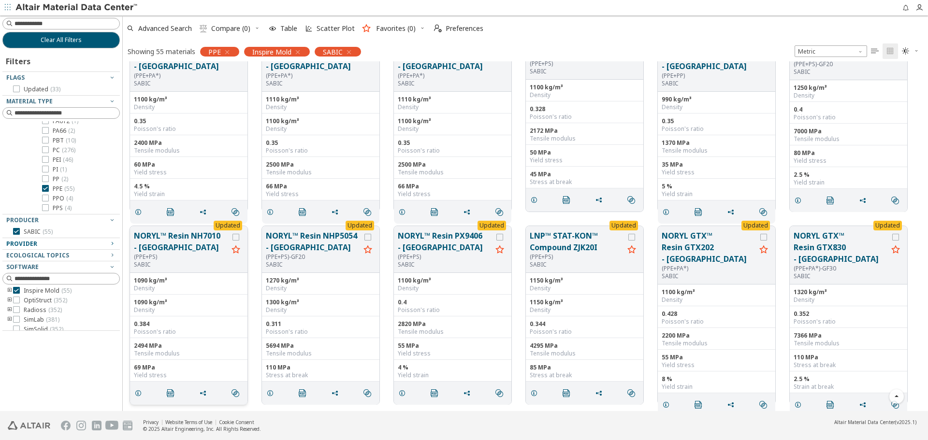
click at [151, 240] on button "NORYL™ Resin NH7010 - Asia" at bounding box center [181, 241] width 94 height 23
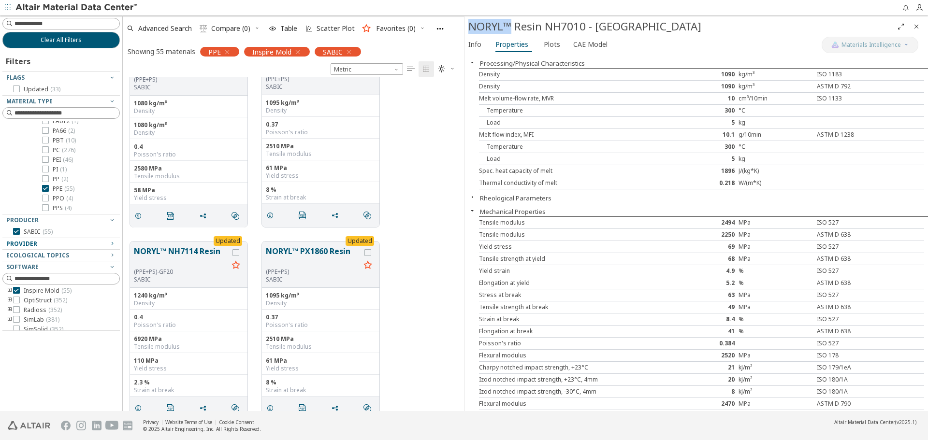
drag, startPoint x: 469, startPoint y: 27, endPoint x: 510, endPoint y: 27, distance: 41.1
click at [510, 27] on div "NORYL™ Resin NH7010 - Asia" at bounding box center [681, 26] width 425 height 15
copy div "NORYL™"
click at [539, 246] on div "Yield stress" at bounding box center [572, 247] width 186 height 8
click at [571, 287] on div "Elongation at yield" at bounding box center [572, 283] width 186 height 8
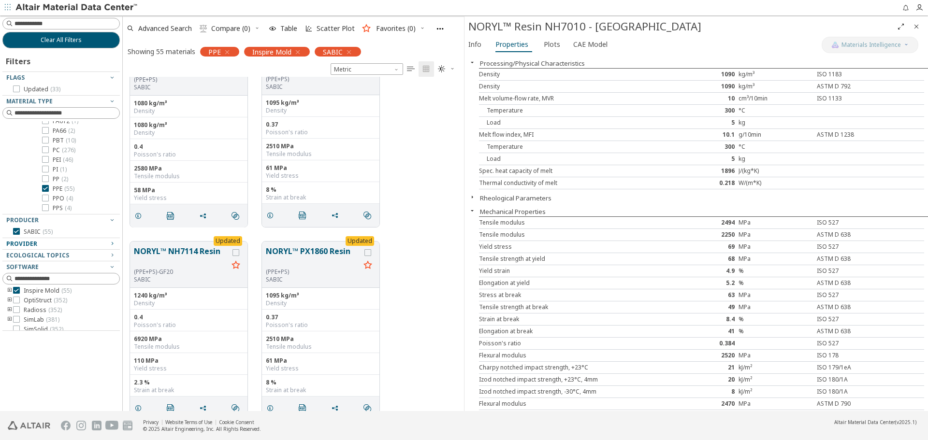
click at [513, 201] on button "Rheological Parameters" at bounding box center [516, 198] width 72 height 9
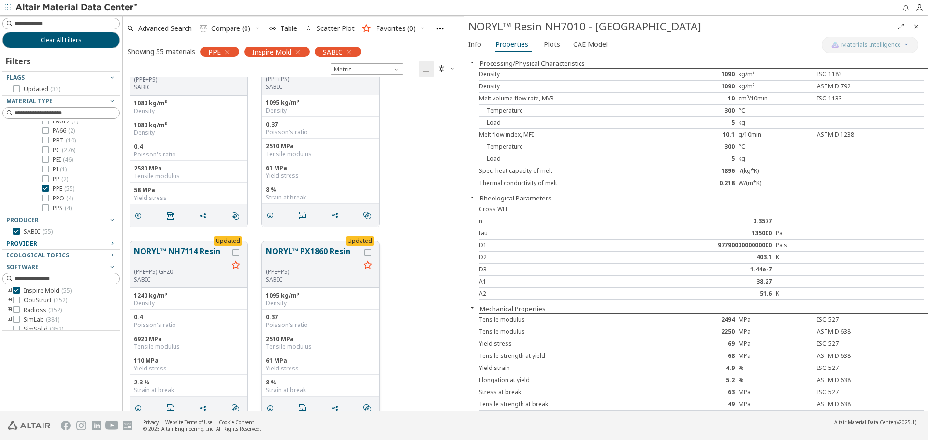
click at [317, 258] on button "NORYL™ PX1860 Resin" at bounding box center [313, 257] width 94 height 23
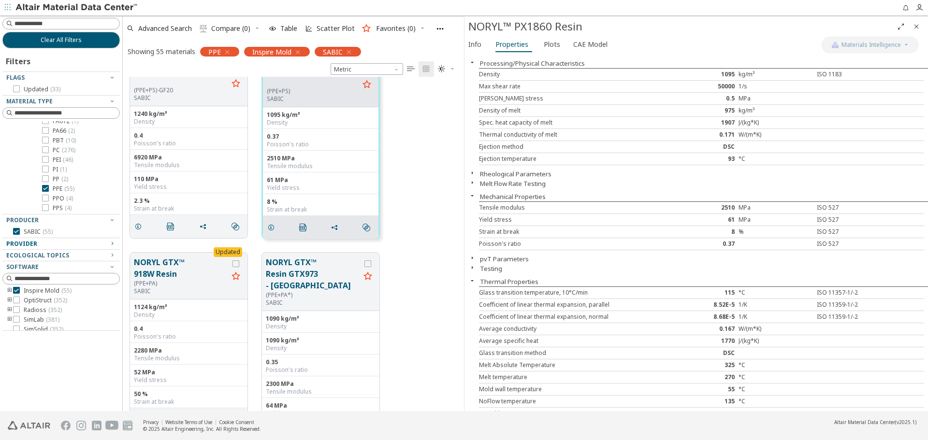
scroll to position [1579, 0]
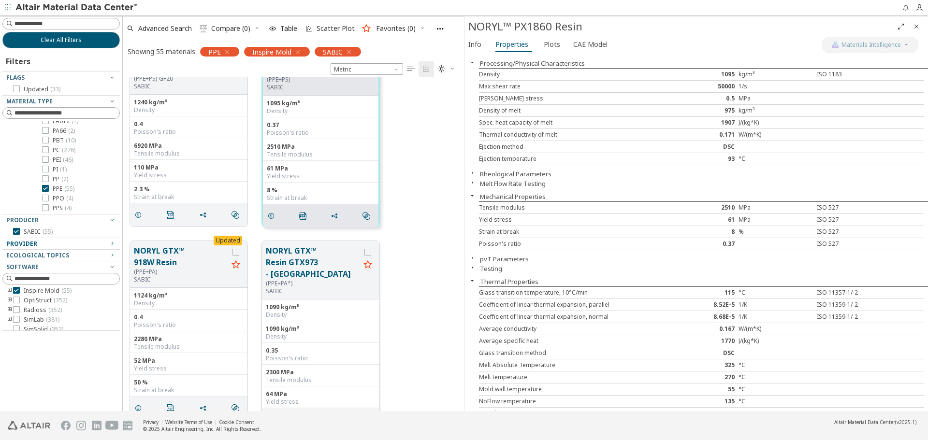
click at [309, 265] on button "NORYL GTX™ Resin GTX973 - Americas" at bounding box center [313, 262] width 94 height 35
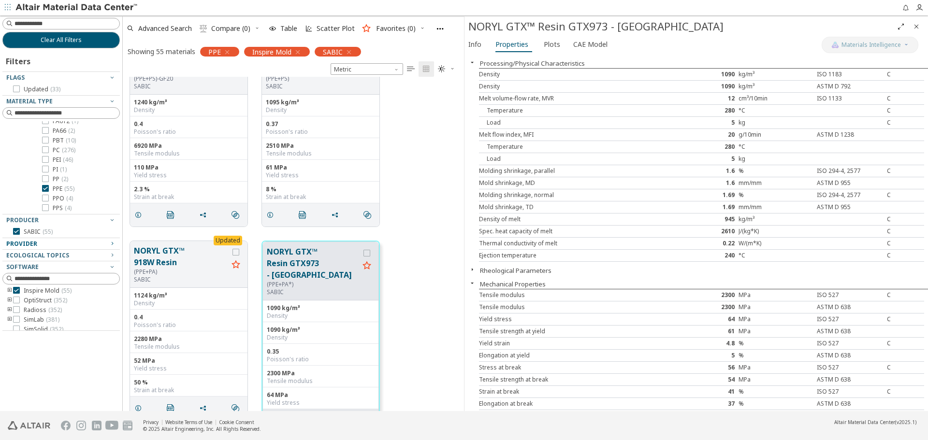
click at [536, 268] on button "Rheological Parameters" at bounding box center [516, 270] width 72 height 9
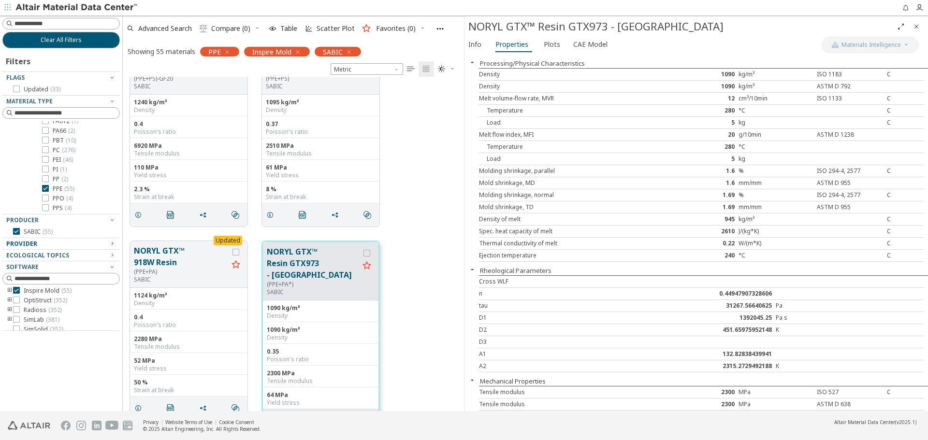
click at [536, 268] on button "Rheological Parameters" at bounding box center [516, 270] width 72 height 9
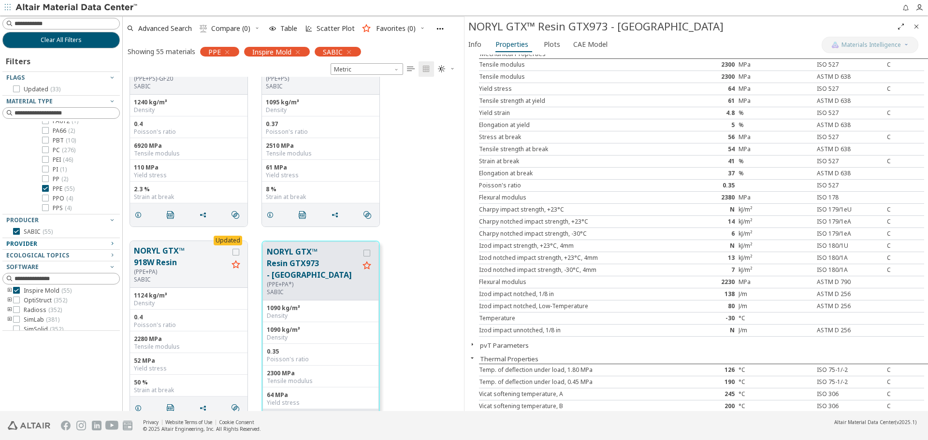
scroll to position [242, 0]
